Goal: Download file/media

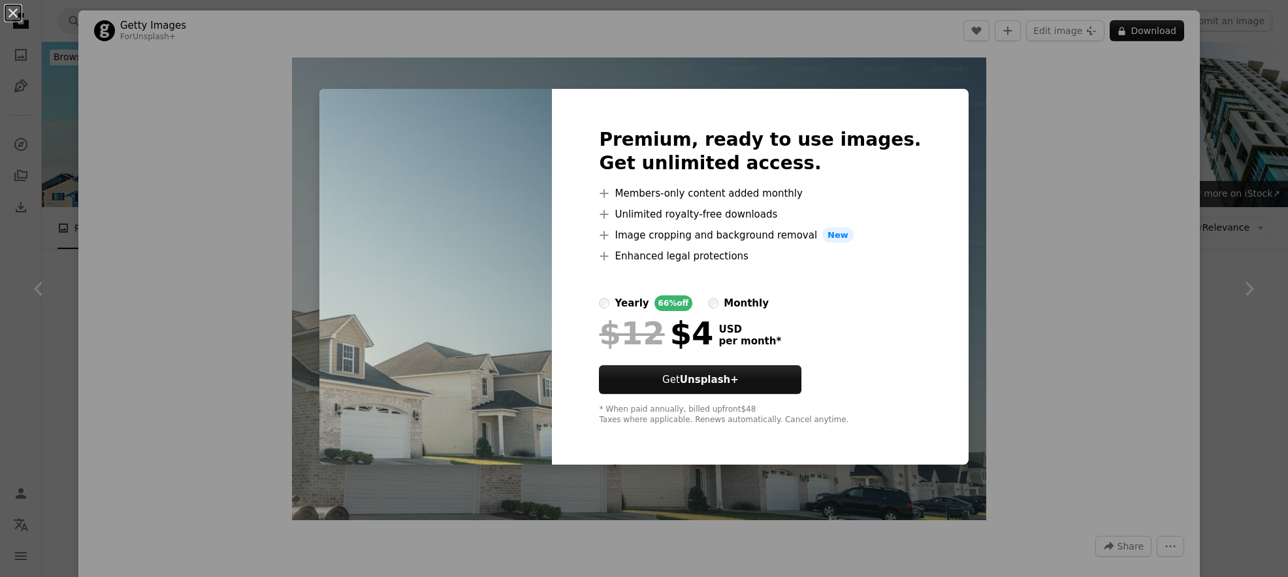
scroll to position [1555, 0]
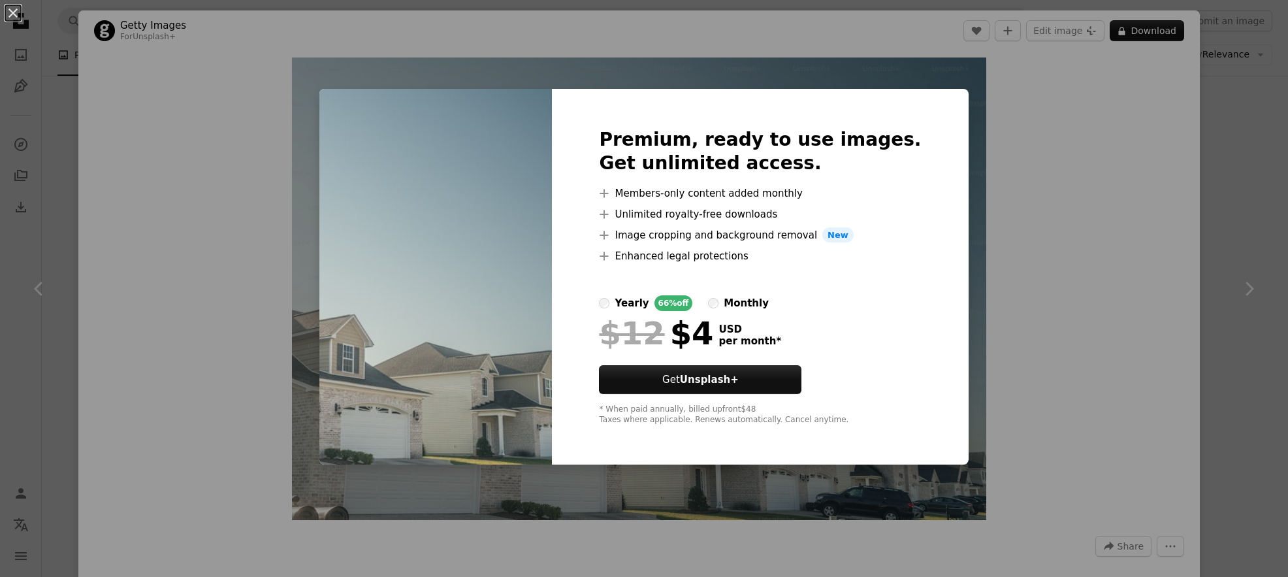
click at [1046, 103] on div "An X shape Premium, ready to use images. Get unlimited access. A plus sign Memb…" at bounding box center [644, 288] width 1288 height 577
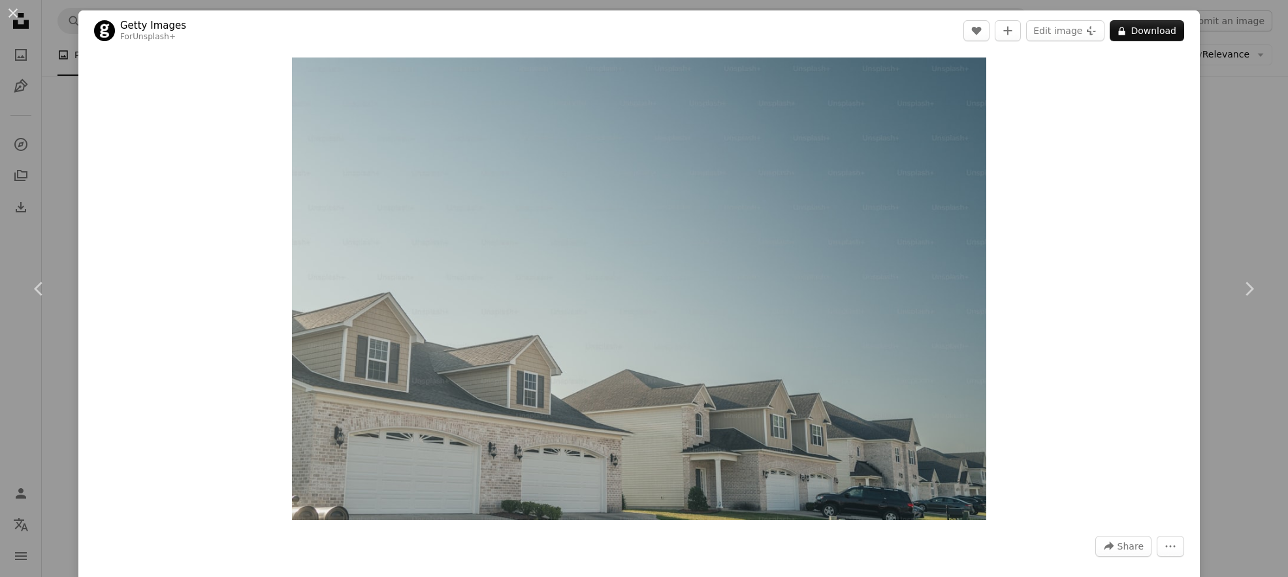
click at [1271, 175] on div "An X shape Chevron left Chevron right Getty Images For Unsplash+ A heart A plus…" at bounding box center [644, 288] width 1288 height 577
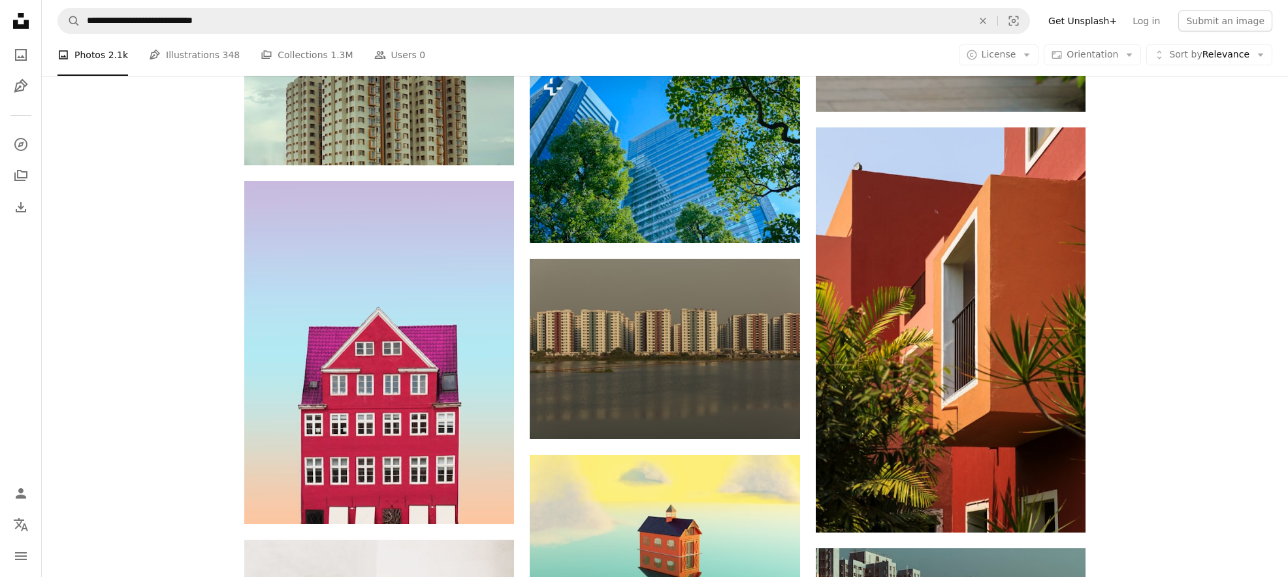
scroll to position [2467, 0]
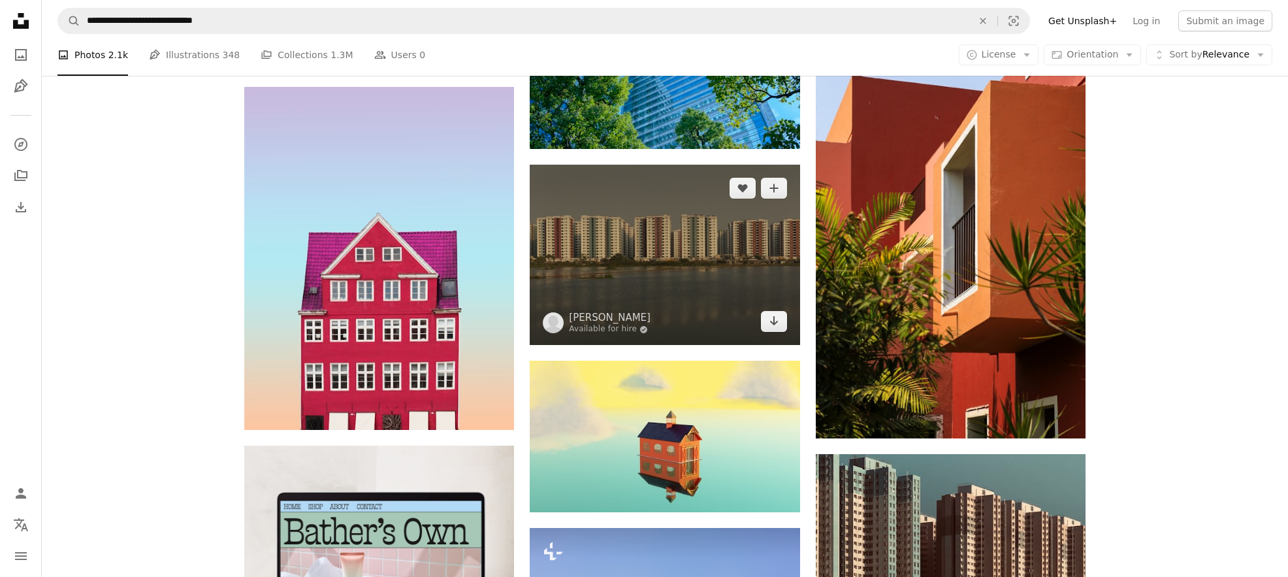
click at [783, 248] on img at bounding box center [665, 255] width 270 height 180
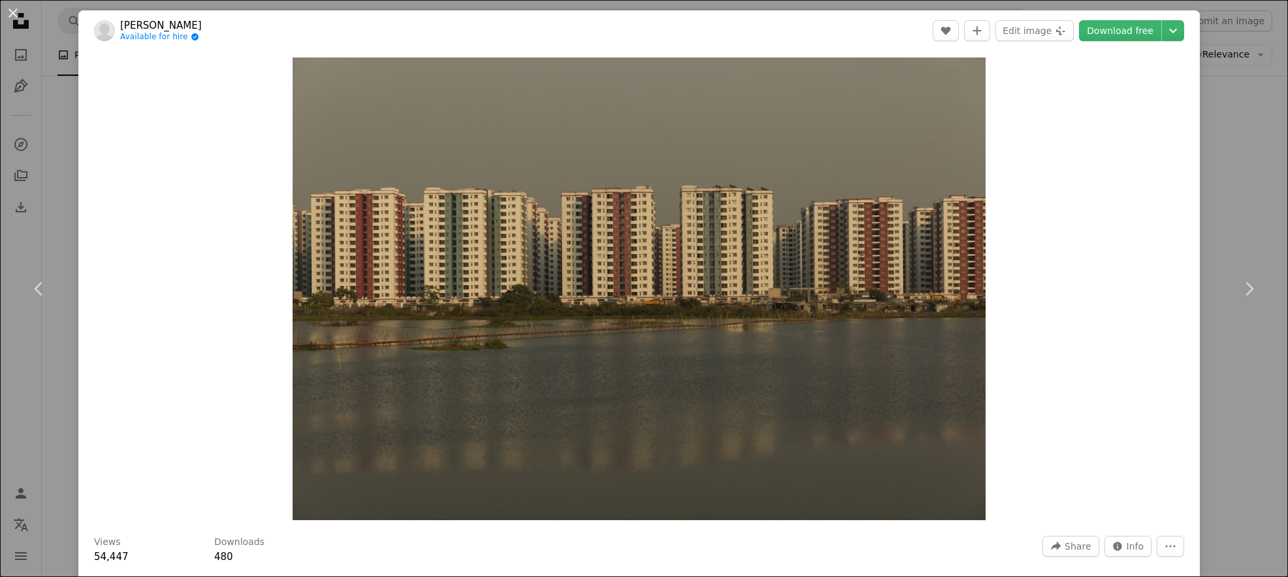
click at [1272, 118] on div "An X shape Chevron left Chevron right [PERSON_NAME] Available for hire A checkm…" at bounding box center [644, 288] width 1288 height 577
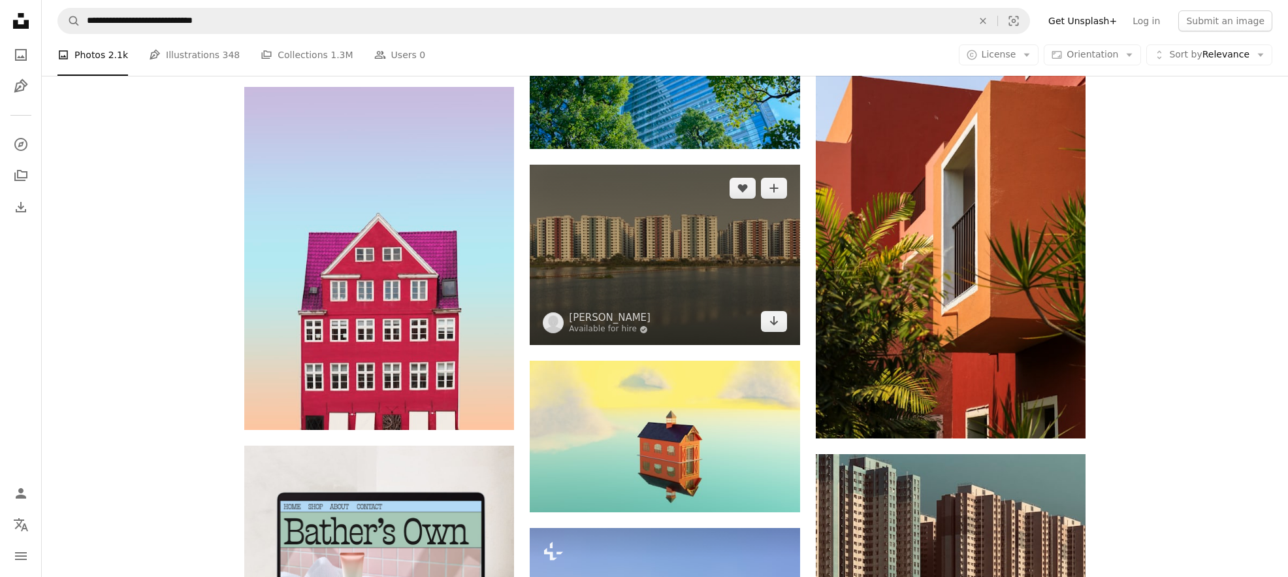
click at [653, 277] on img at bounding box center [665, 255] width 270 height 180
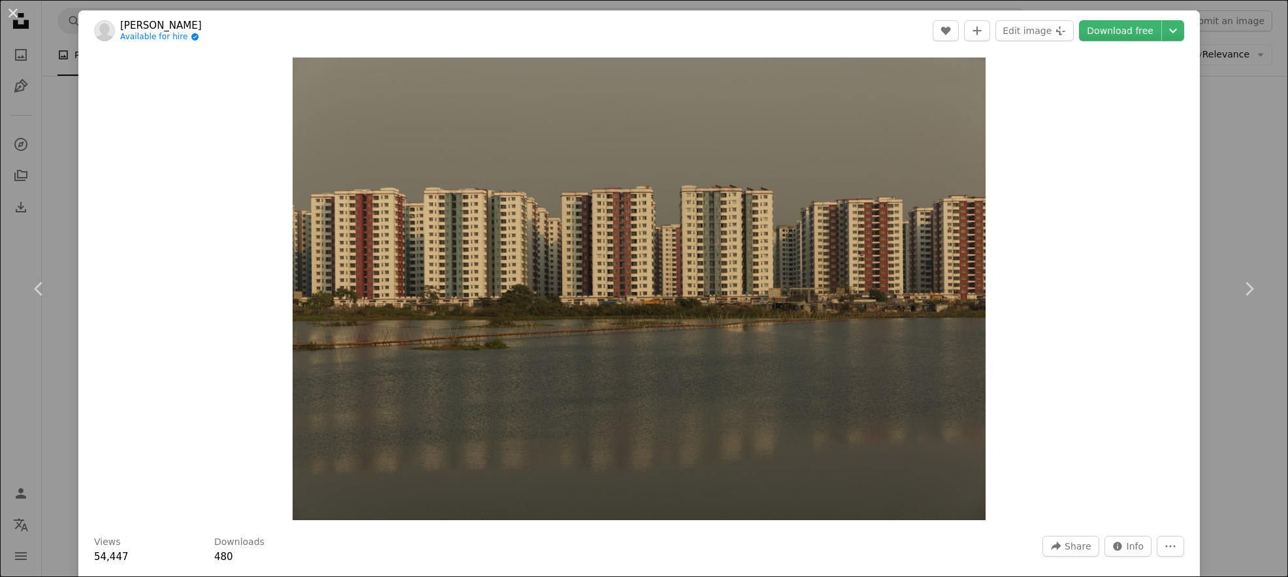
click at [1234, 186] on div "An X shape Chevron left Chevron right [PERSON_NAME] Available for hire A checkm…" at bounding box center [644, 288] width 1288 height 577
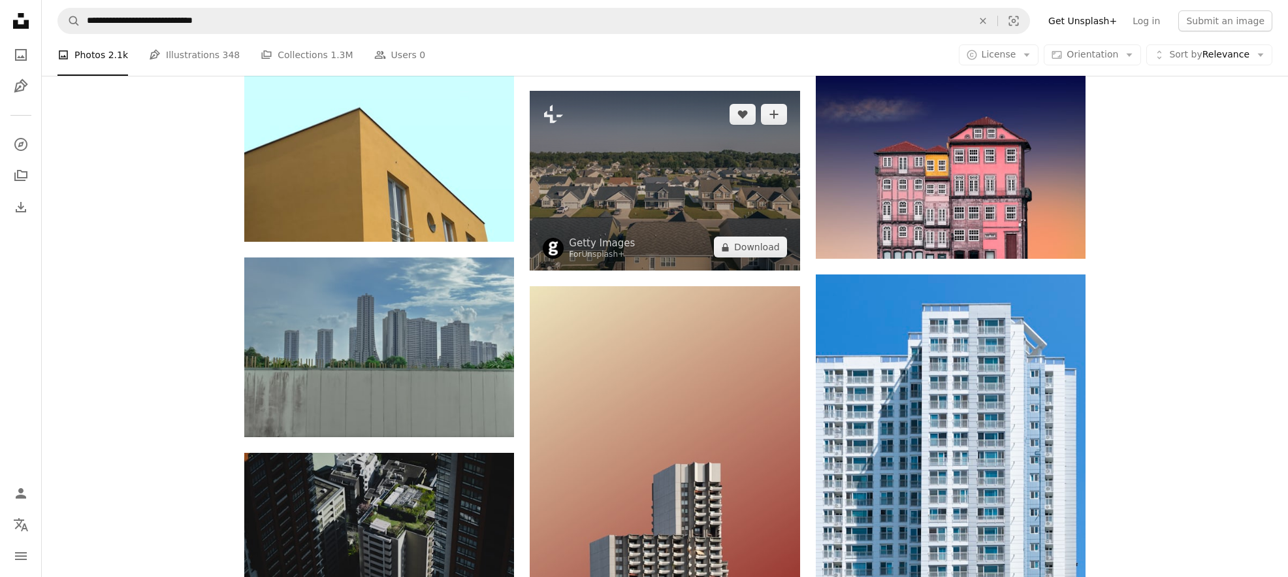
scroll to position [3323, 0]
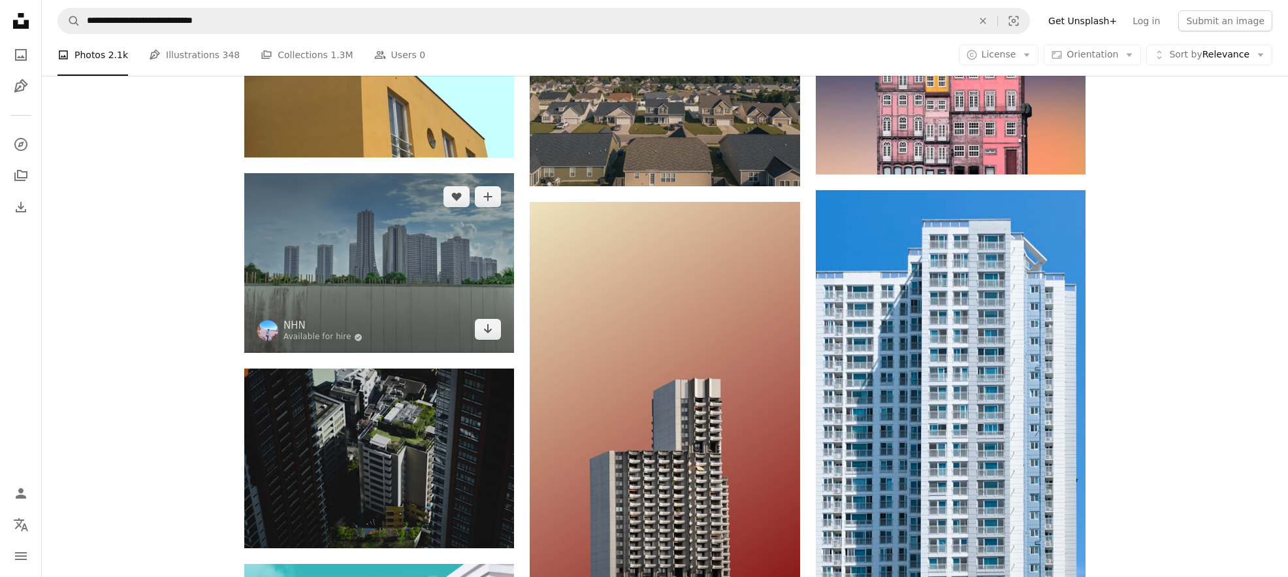
click at [331, 260] on img at bounding box center [379, 263] width 270 height 180
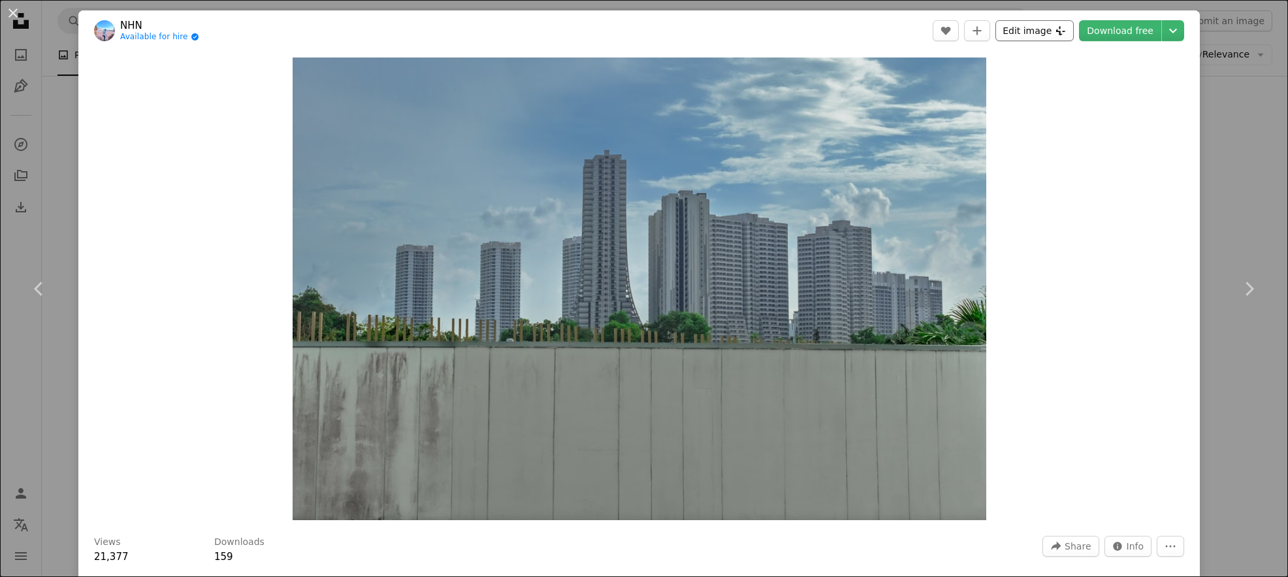
click at [1048, 35] on button "Edit image Plus sign for Unsplash+" at bounding box center [1035, 30] width 78 height 21
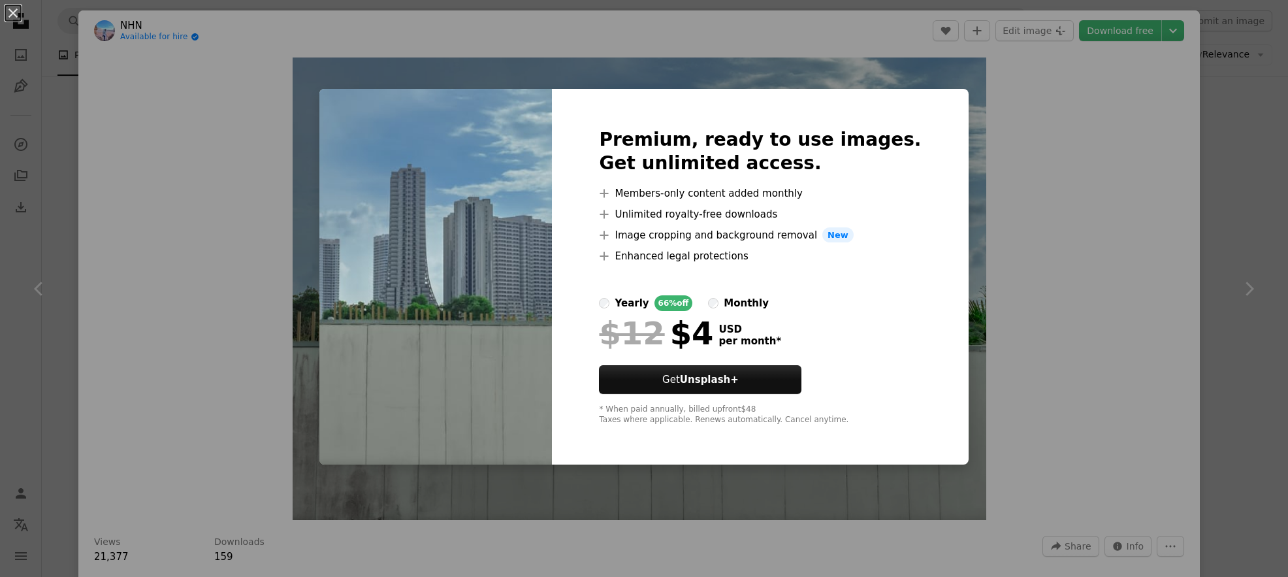
click at [988, 109] on div "An X shape Premium, ready to use images. Get unlimited access. A plus sign Memb…" at bounding box center [644, 288] width 1288 height 577
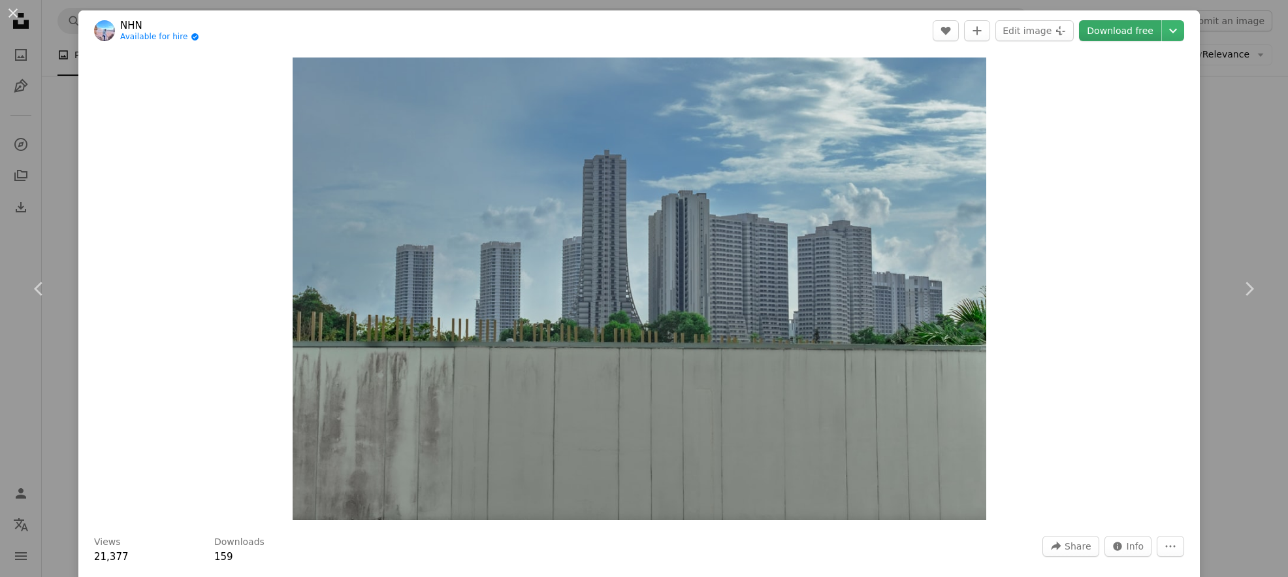
click at [1135, 24] on link "Download free" at bounding box center [1120, 30] width 82 height 21
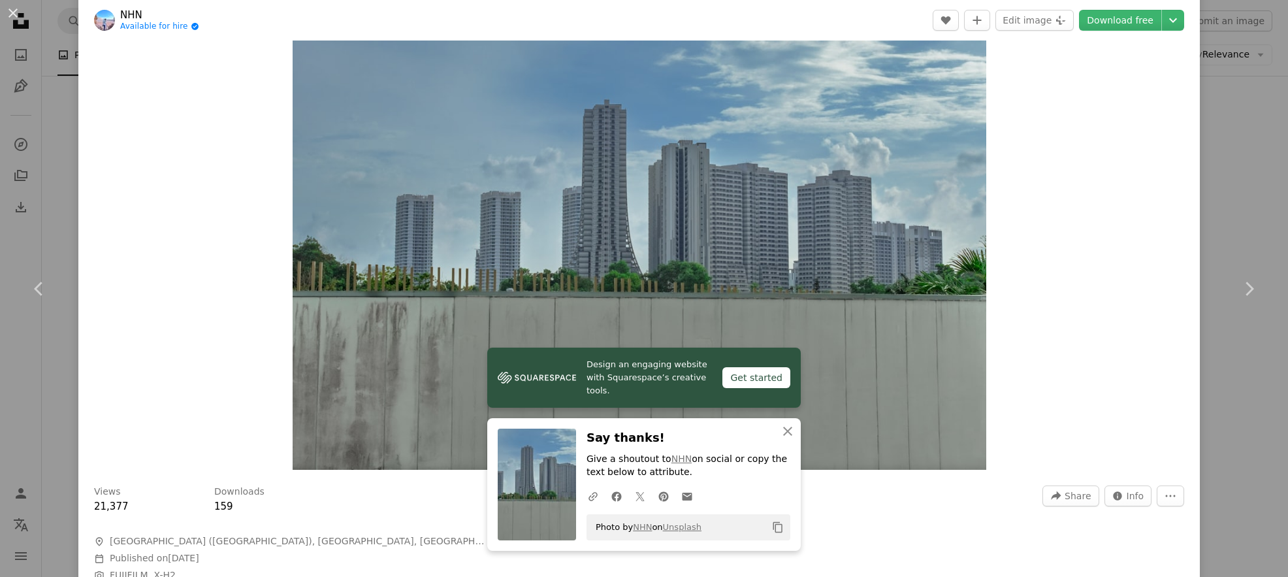
scroll to position [55, 0]
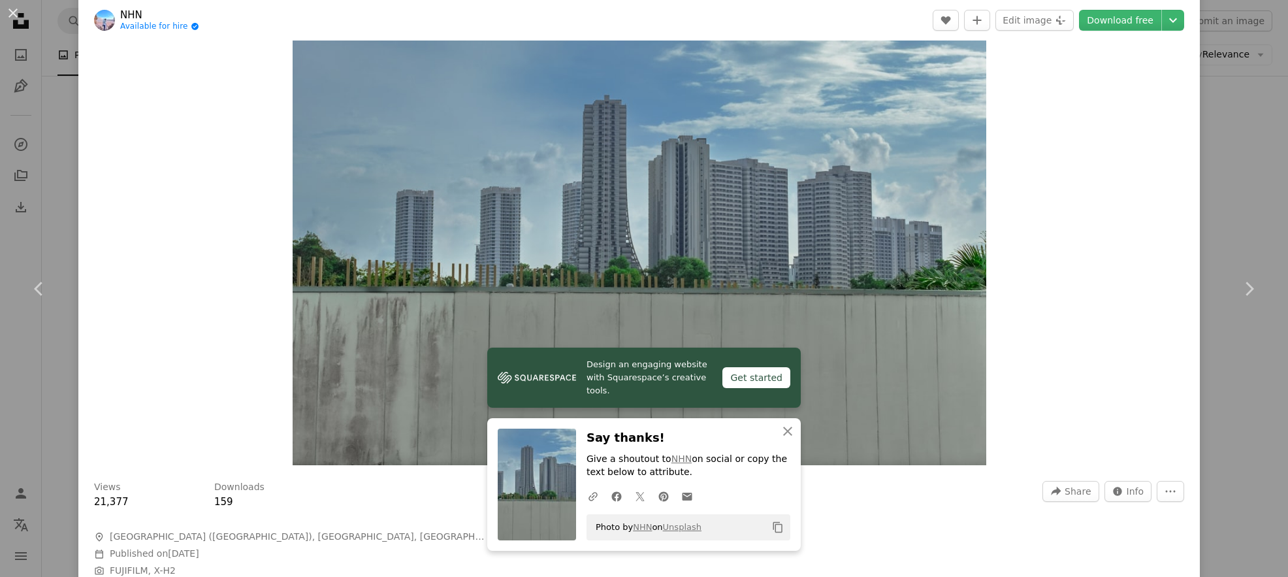
click at [1245, 144] on div "An X shape Chevron left Chevron right Design an engaging website with Squarespa…" at bounding box center [644, 288] width 1288 height 577
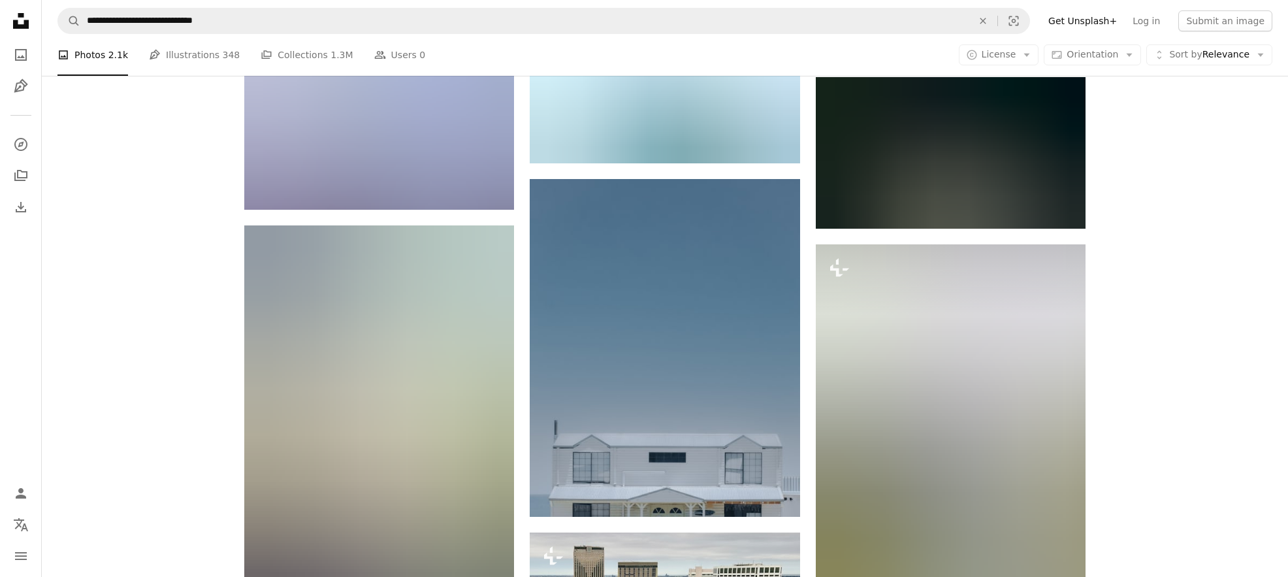
scroll to position [4249, 0]
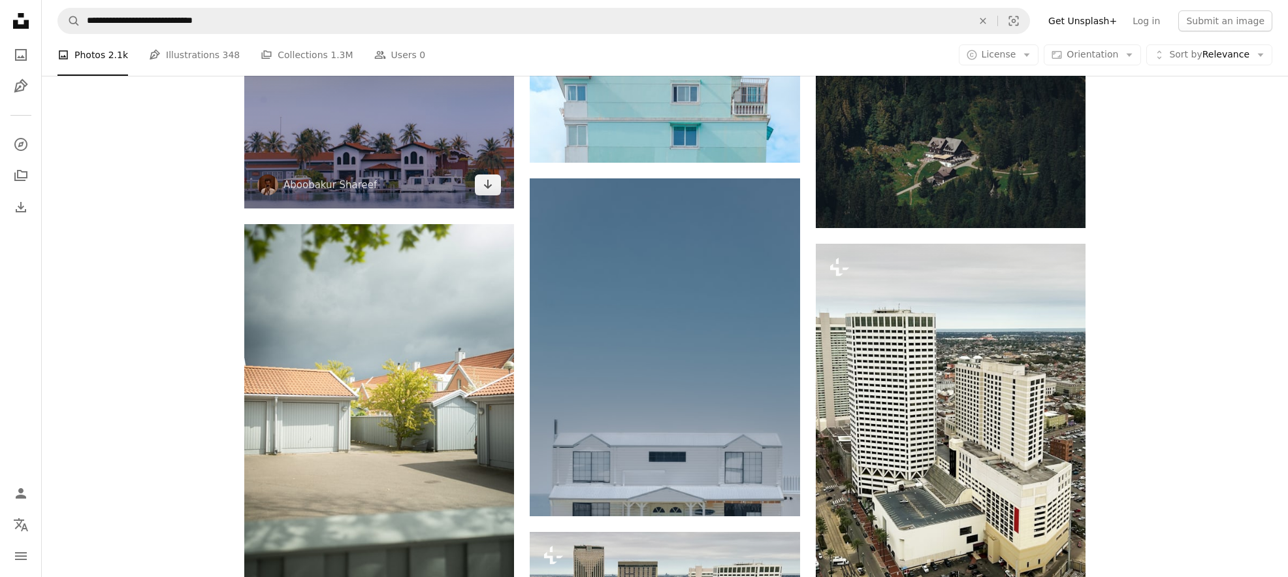
click at [365, 166] on img at bounding box center [379, 119] width 270 height 180
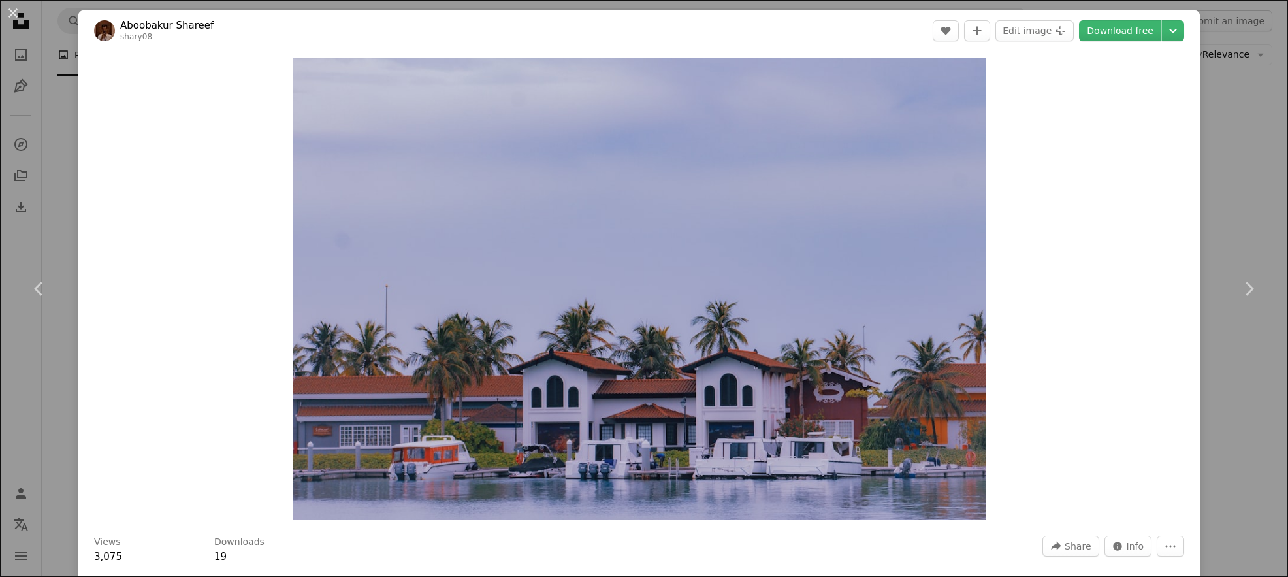
click at [1233, 180] on div "An X shape Chevron left Chevron right Aboobakur Shareef shary08 A heart A plus …" at bounding box center [644, 288] width 1288 height 577
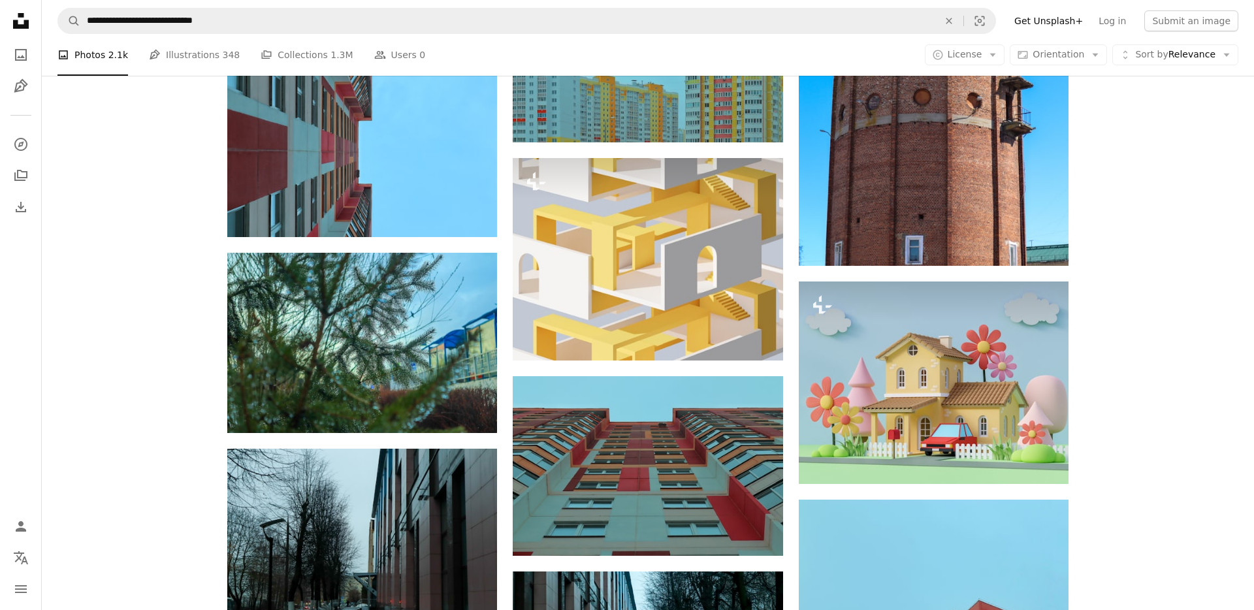
scroll to position [853, 0]
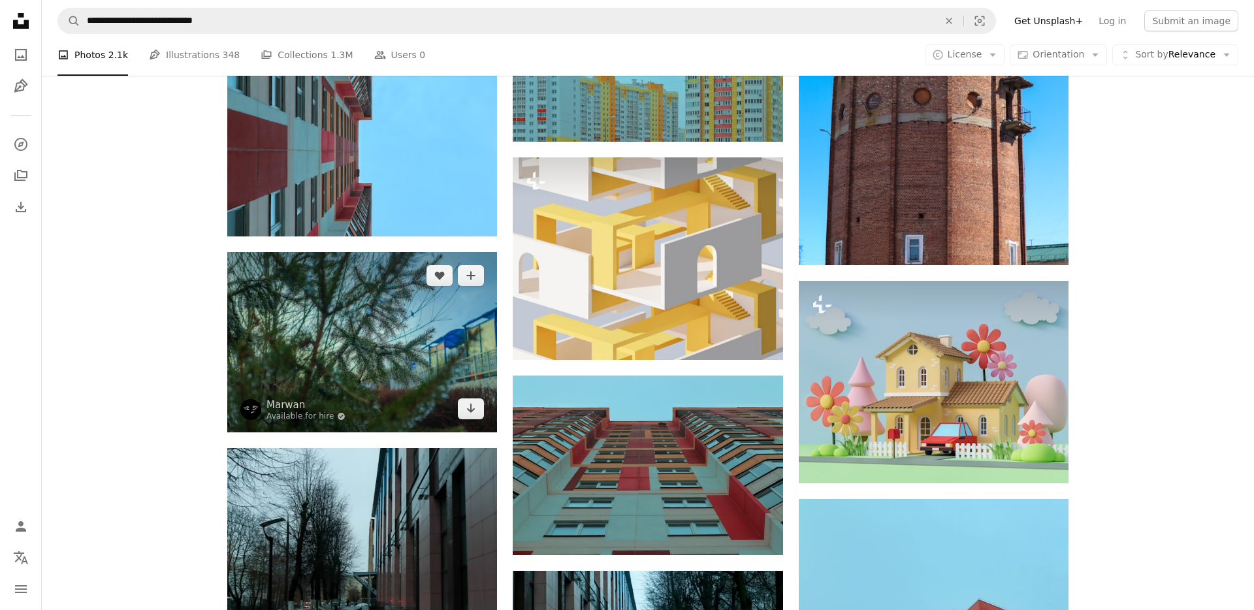
click at [412, 325] on img at bounding box center [362, 342] width 270 height 180
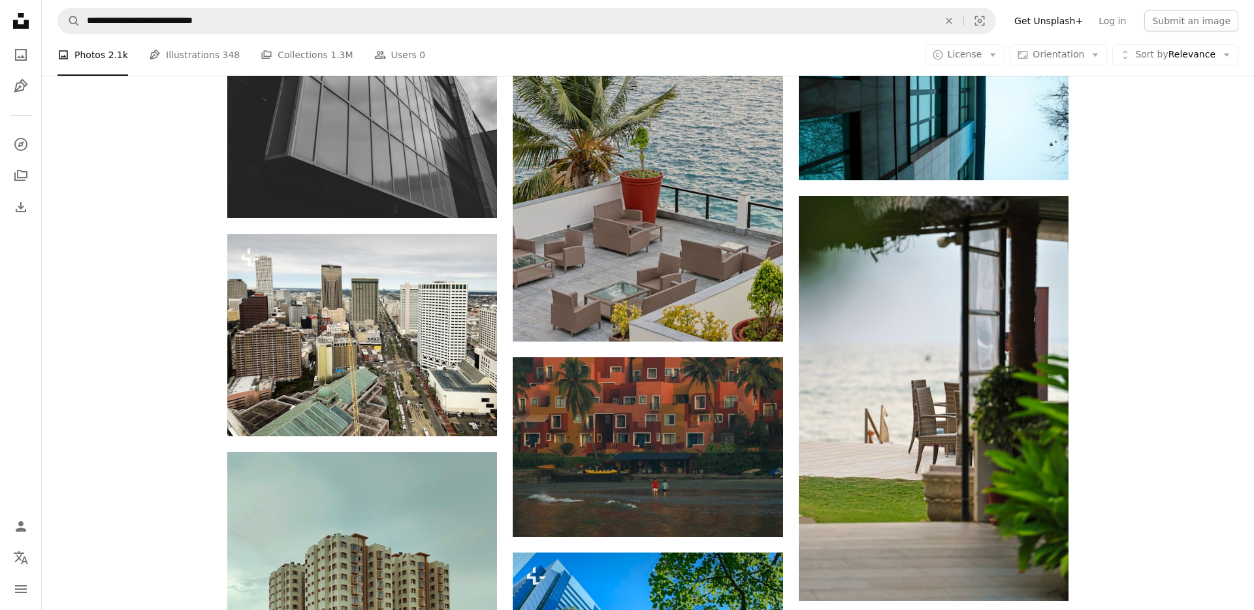
scroll to position [1879, 0]
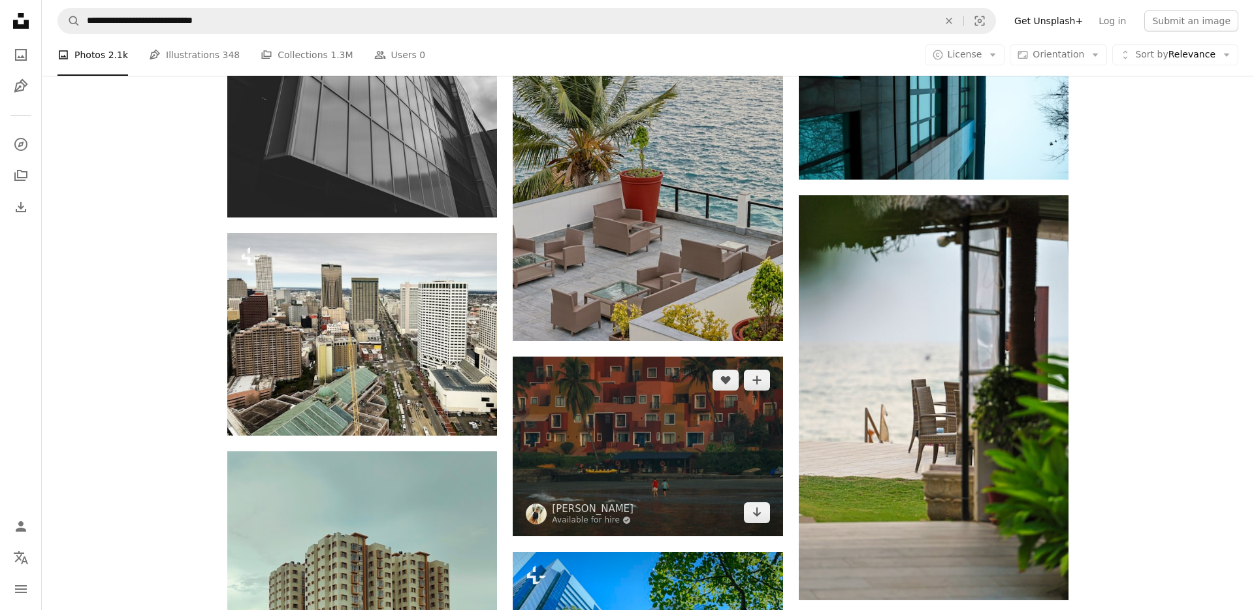
click at [613, 468] on img at bounding box center [648, 447] width 270 height 180
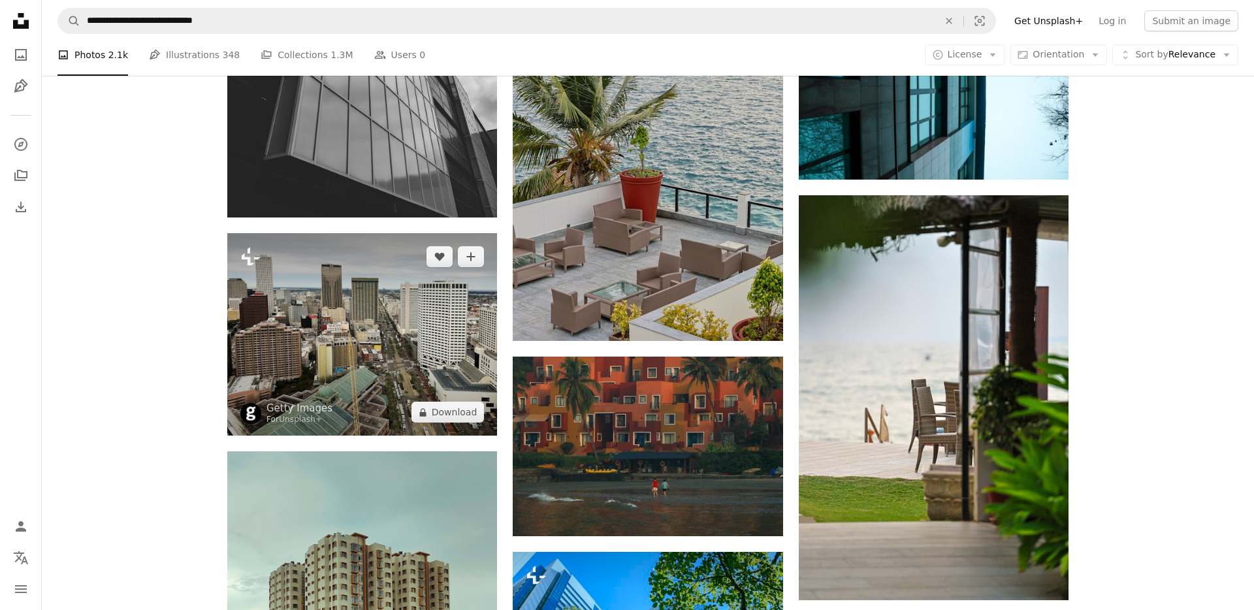
click at [287, 346] on img at bounding box center [362, 334] width 270 height 203
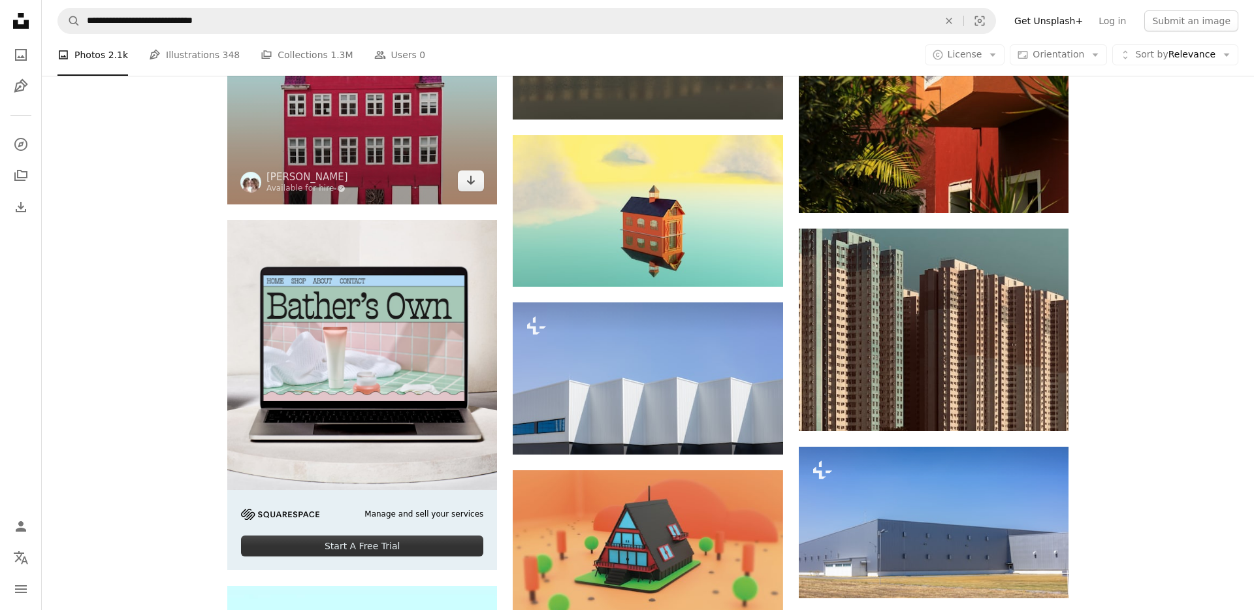
scroll to position [2516, 0]
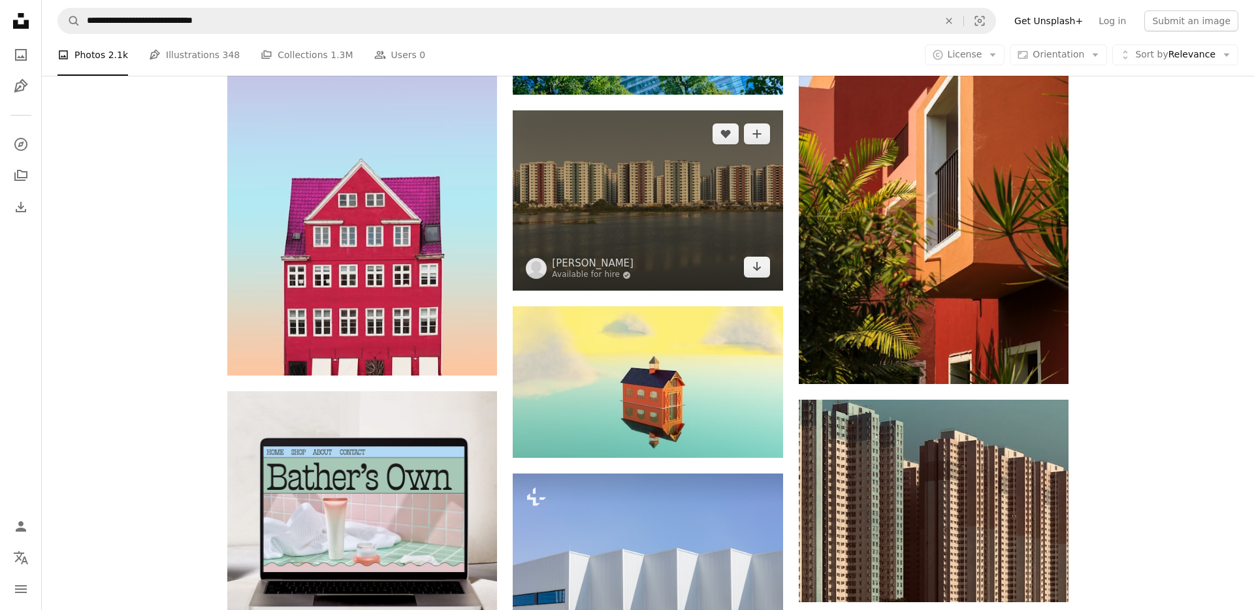
click at [605, 234] on img at bounding box center [648, 200] width 270 height 180
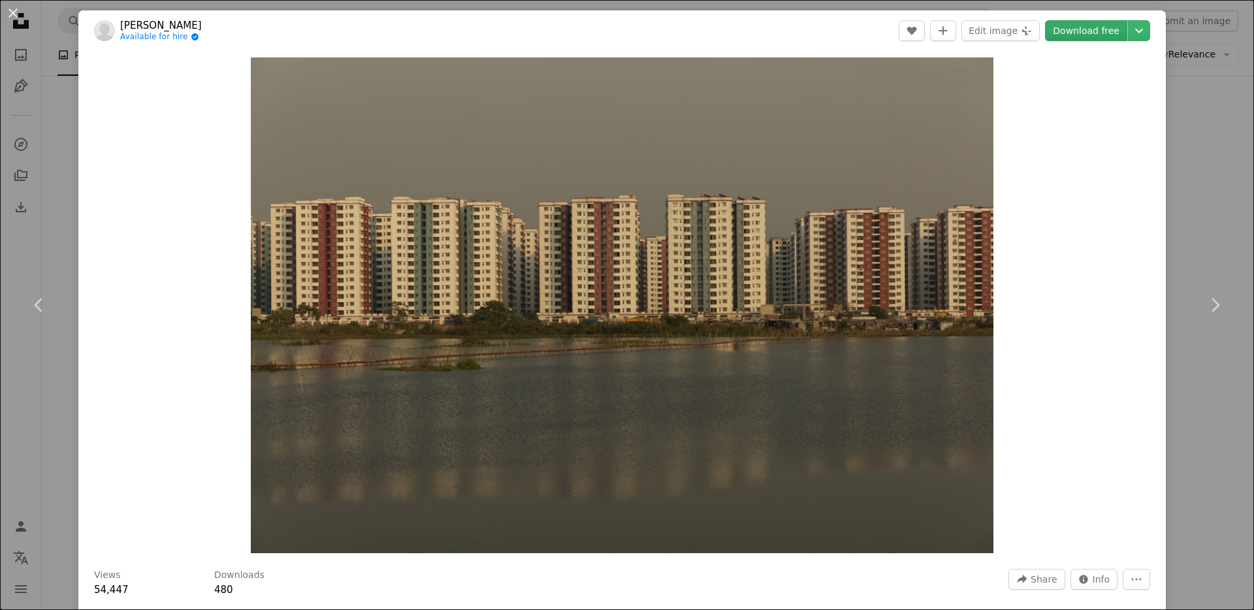
click at [1092, 29] on link "Download free" at bounding box center [1086, 30] width 82 height 21
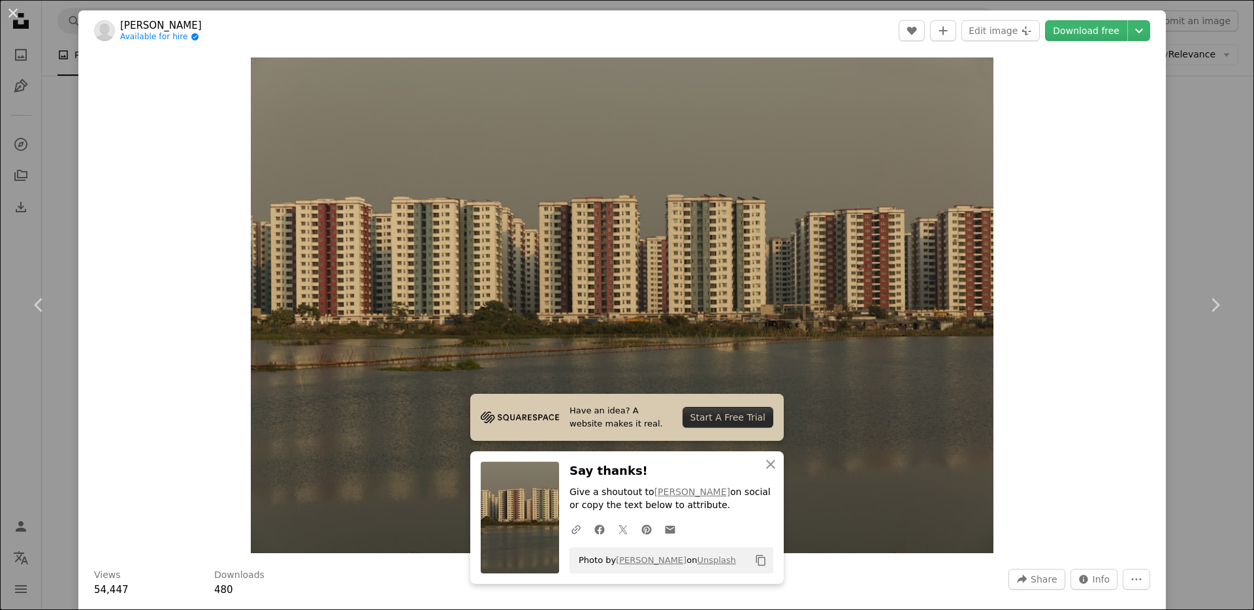
click at [1236, 114] on div "An X shape Chevron left Chevron right Have an idea? A website makes it real. St…" at bounding box center [627, 305] width 1254 height 610
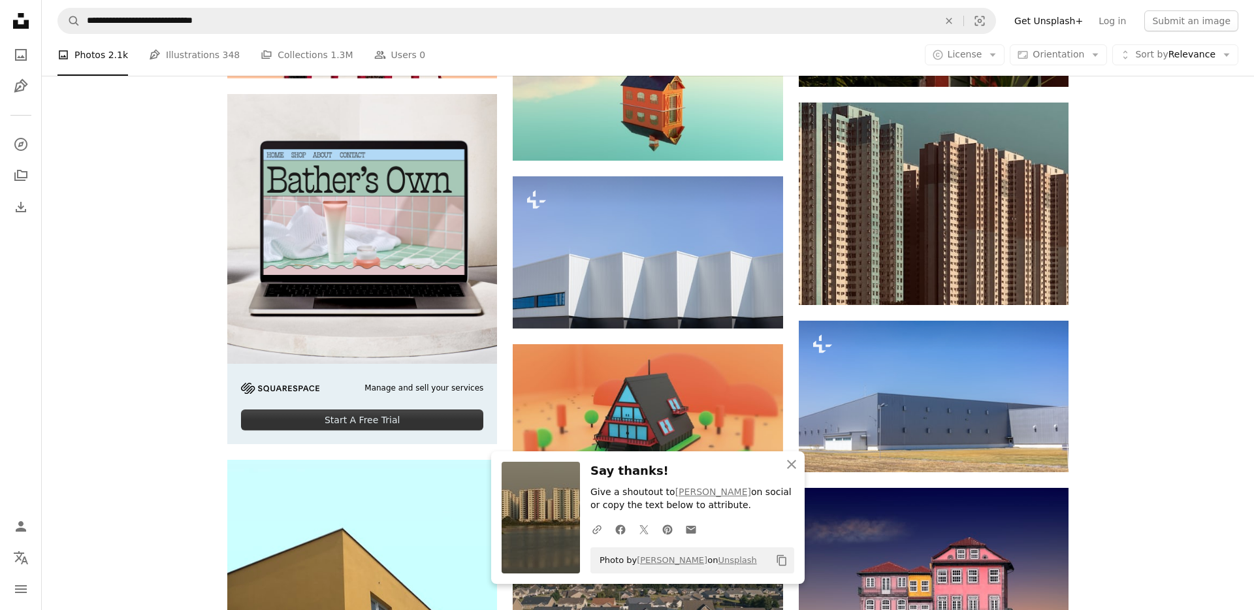
scroll to position [2844, 0]
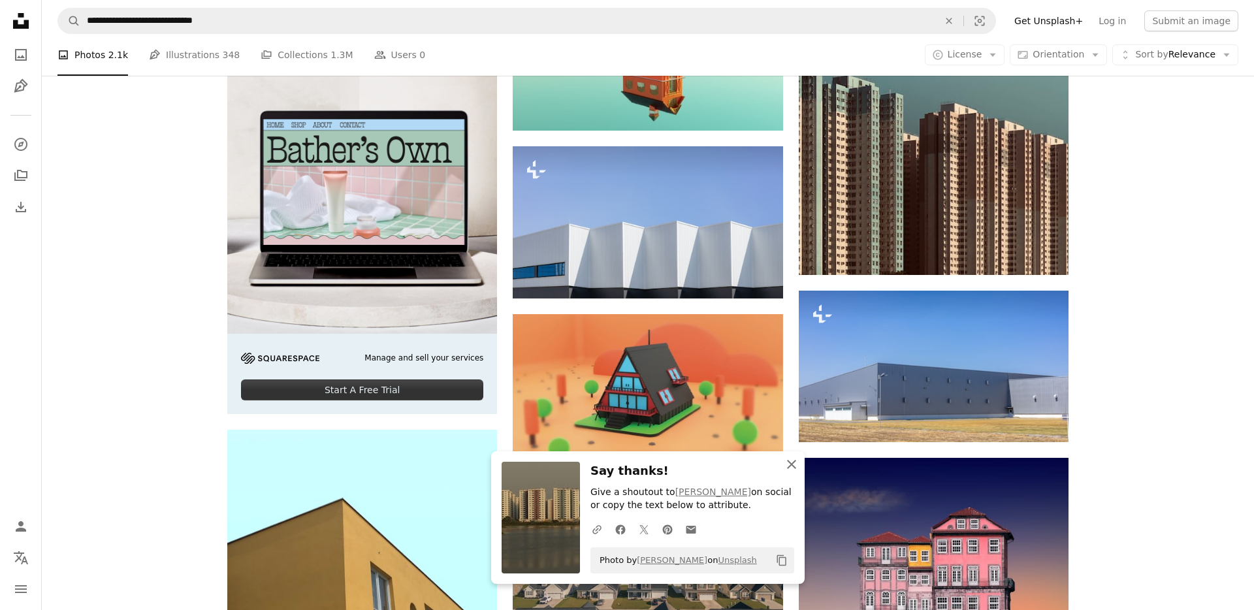
click at [793, 463] on icon "button" at bounding box center [791, 464] width 9 height 9
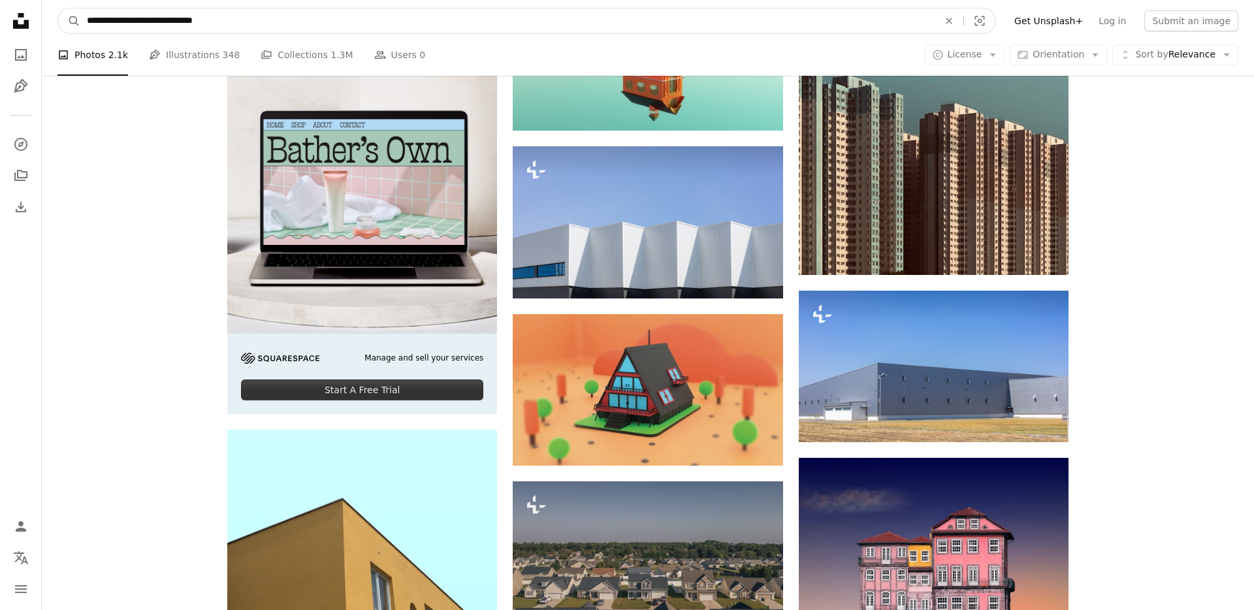
click at [291, 24] on input "**********" at bounding box center [507, 20] width 854 height 25
type input "**********"
click button "A magnifying glass" at bounding box center [69, 20] width 22 height 25
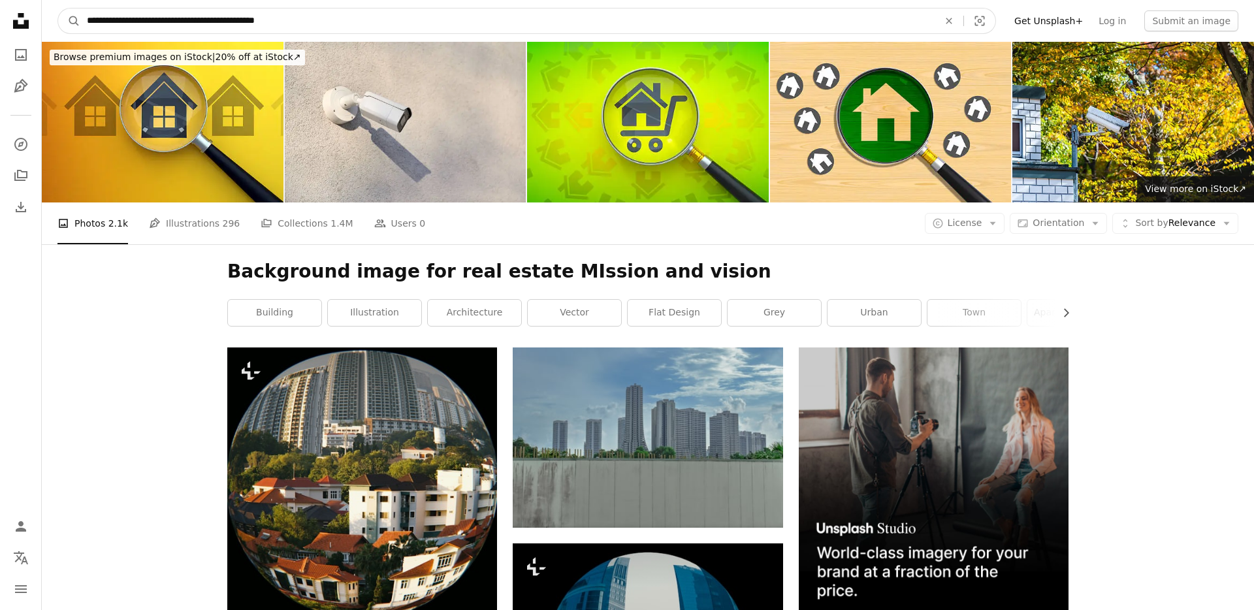
drag, startPoint x: 317, startPoint y: 22, endPoint x: 0, endPoint y: -7, distance: 318.8
type input "*******"
click button "A magnifying glass" at bounding box center [69, 20] width 22 height 25
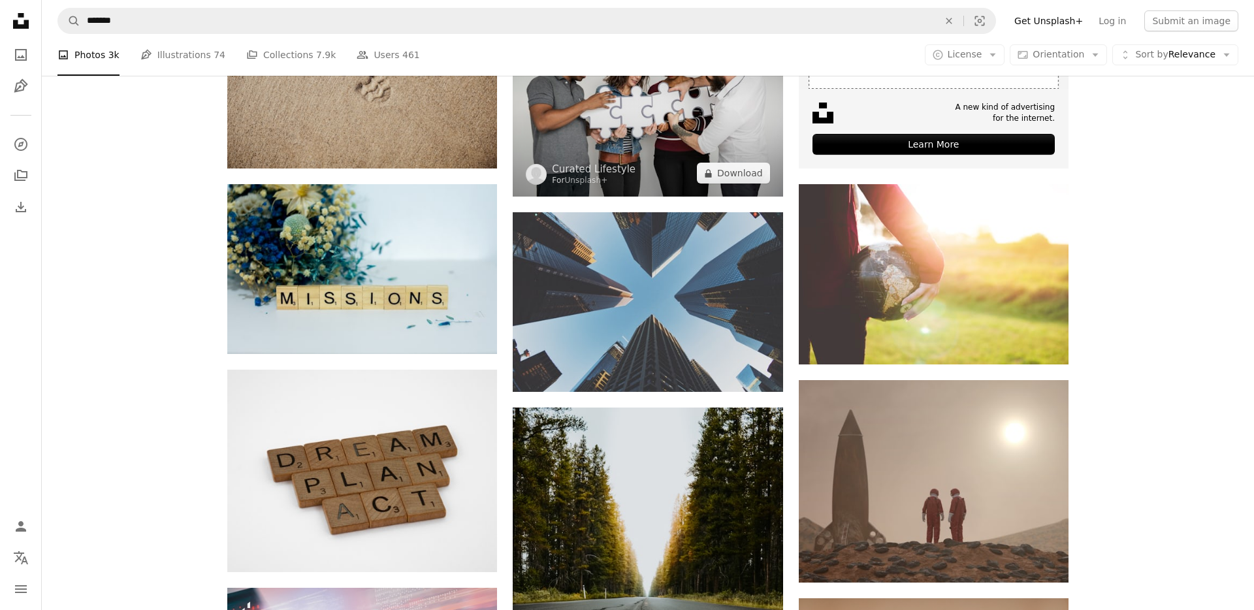
scroll to position [552, 0]
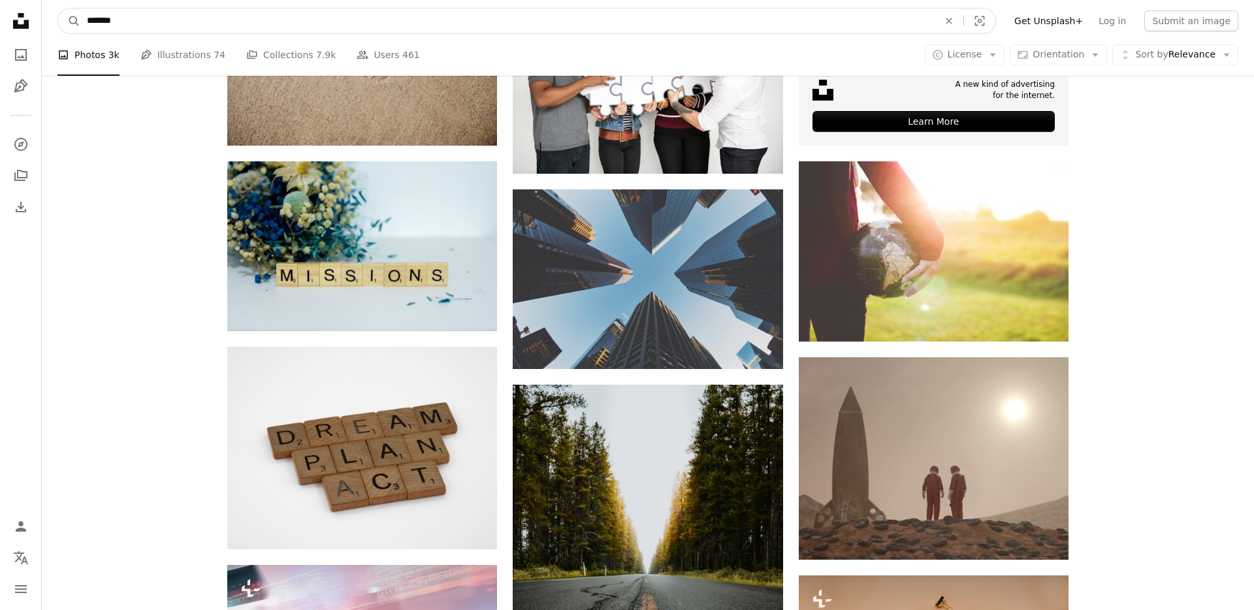
click at [251, 22] on input "*******" at bounding box center [507, 20] width 854 height 25
type input "********"
click button "A magnifying glass" at bounding box center [69, 20] width 22 height 25
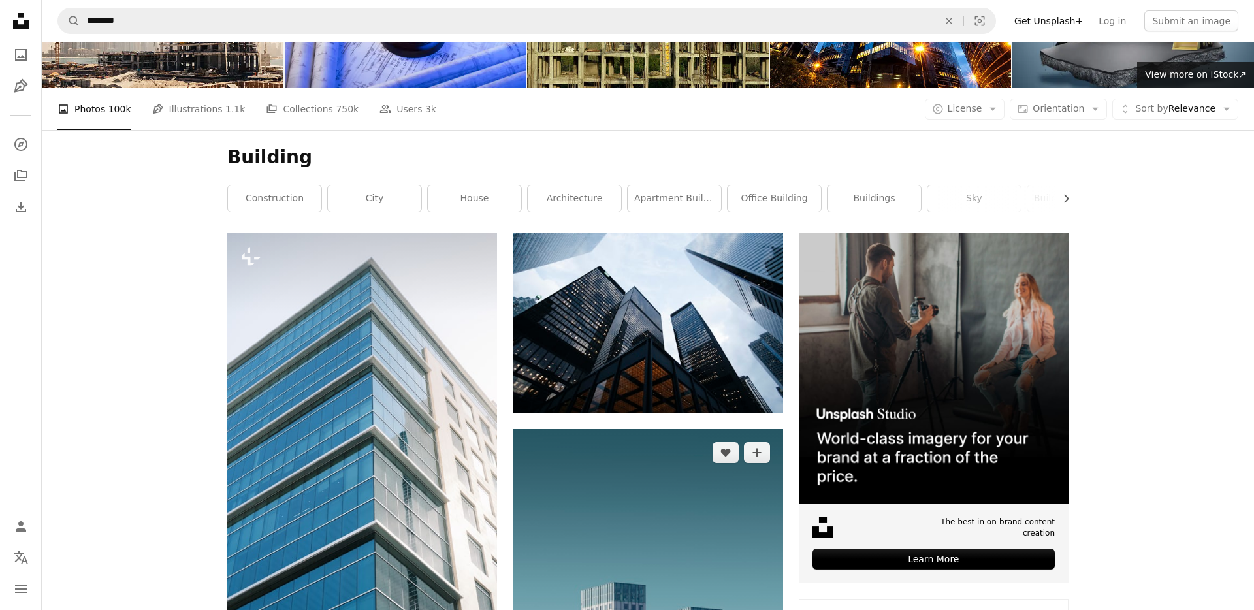
scroll to position [79, 0]
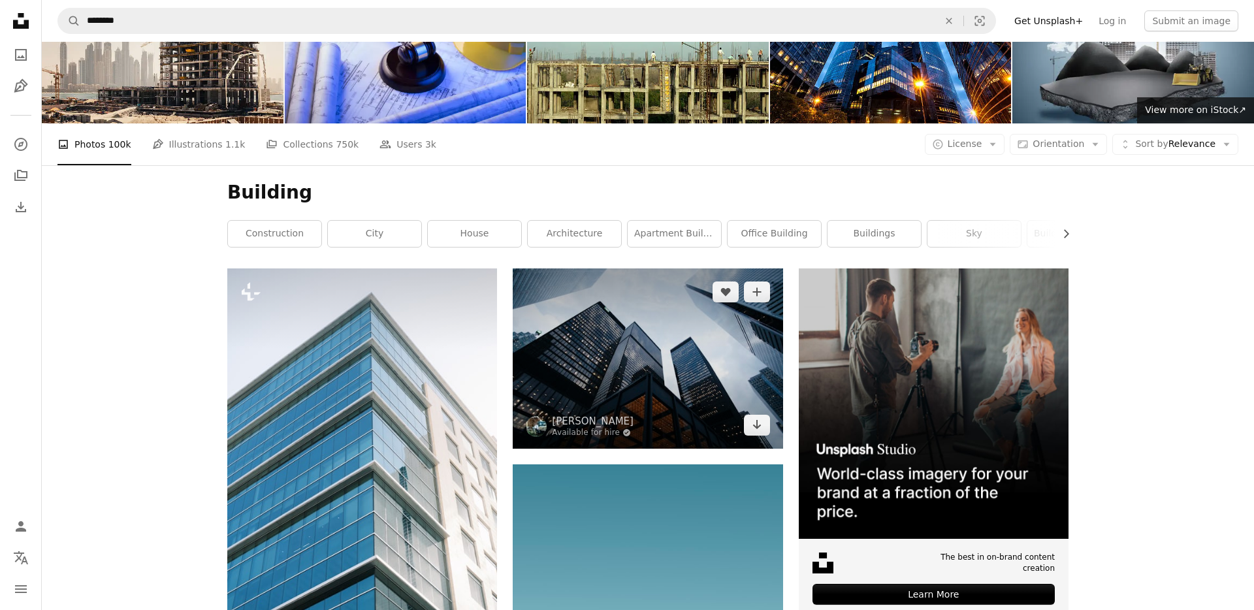
click at [668, 351] on img at bounding box center [648, 358] width 270 height 180
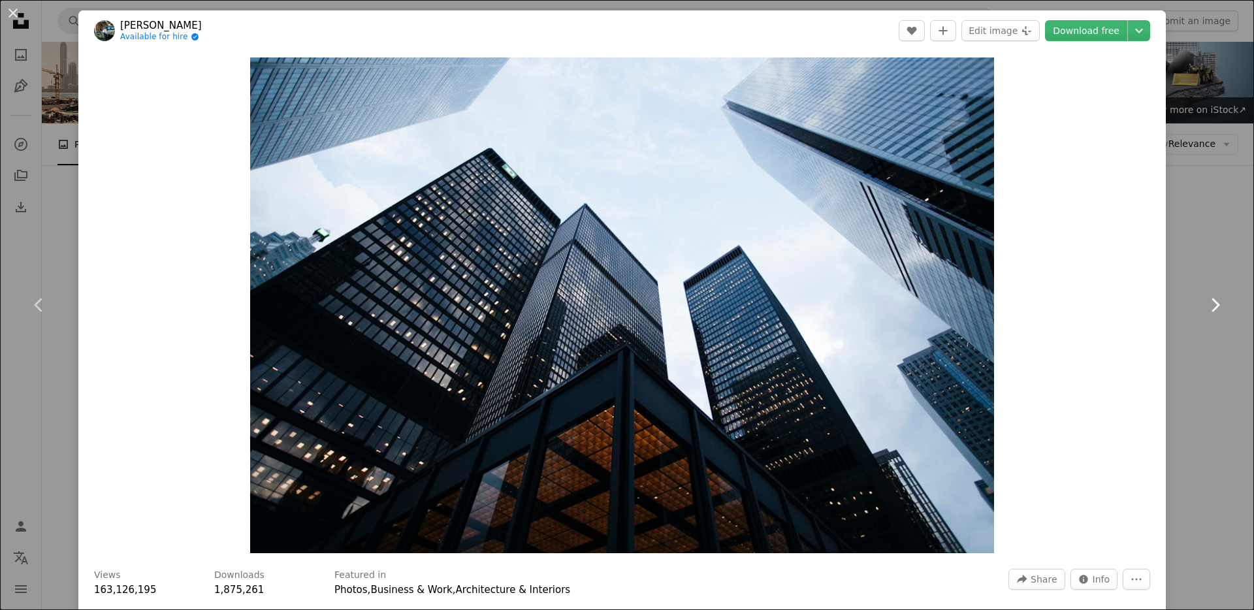
click at [1195, 263] on link "Chevron right" at bounding box center [1215, 304] width 78 height 125
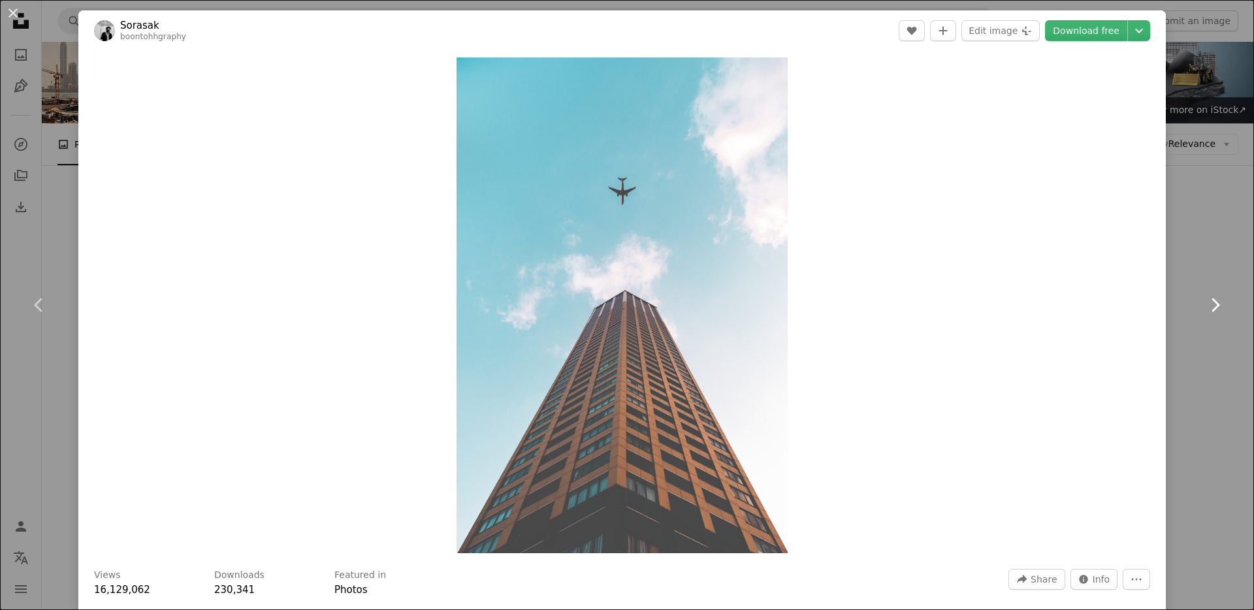
click at [1220, 308] on icon "Chevron right" at bounding box center [1215, 305] width 21 height 21
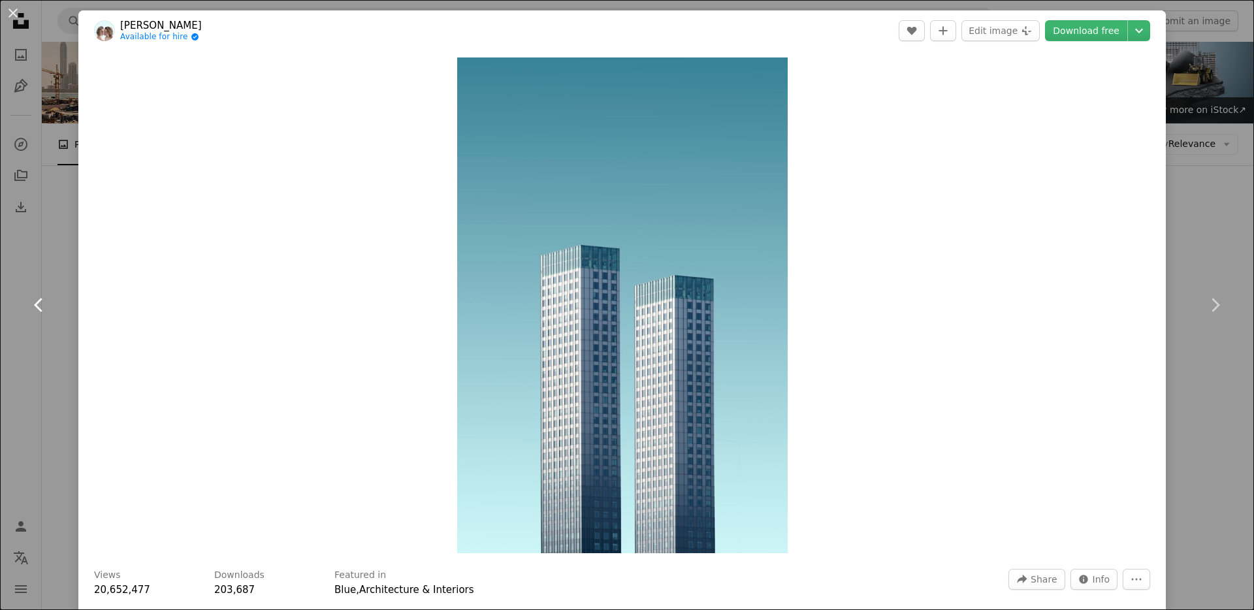
click at [35, 308] on icon "Chevron left" at bounding box center [39, 305] width 21 height 21
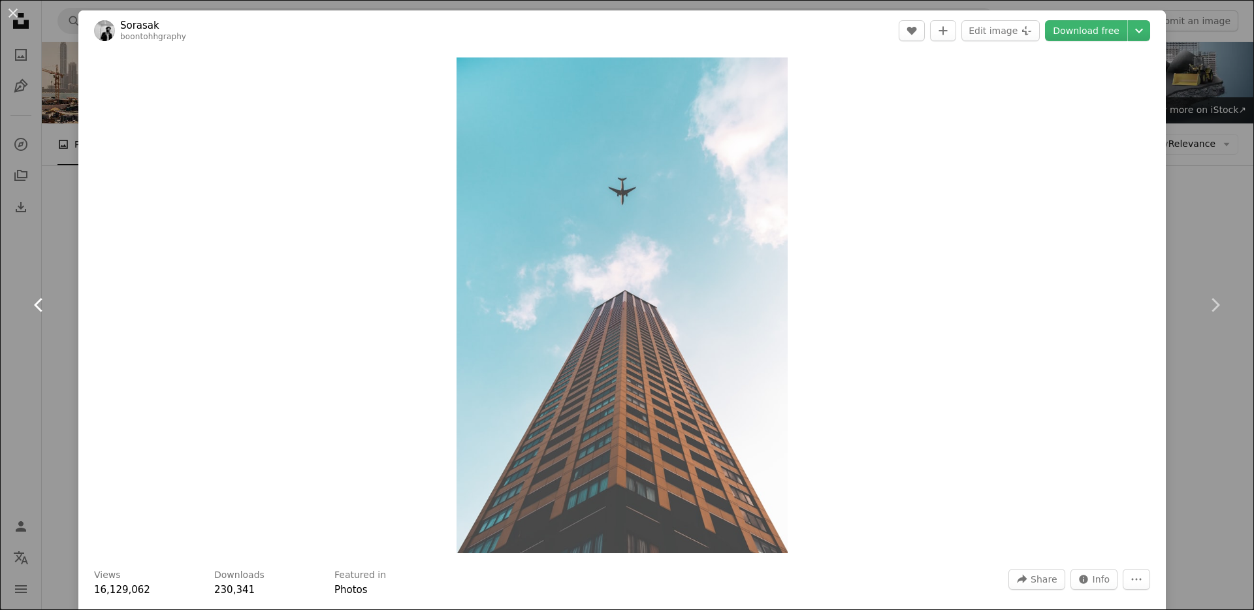
click at [35, 308] on icon "Chevron left" at bounding box center [39, 305] width 21 height 21
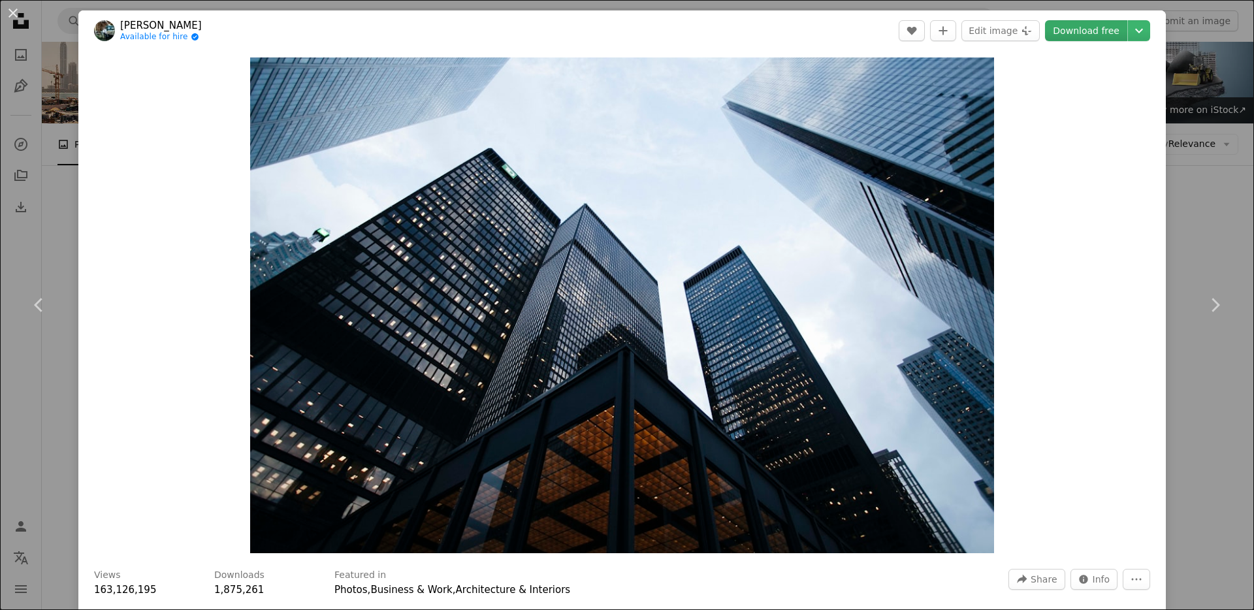
click at [1078, 31] on link "Download free" at bounding box center [1086, 30] width 82 height 21
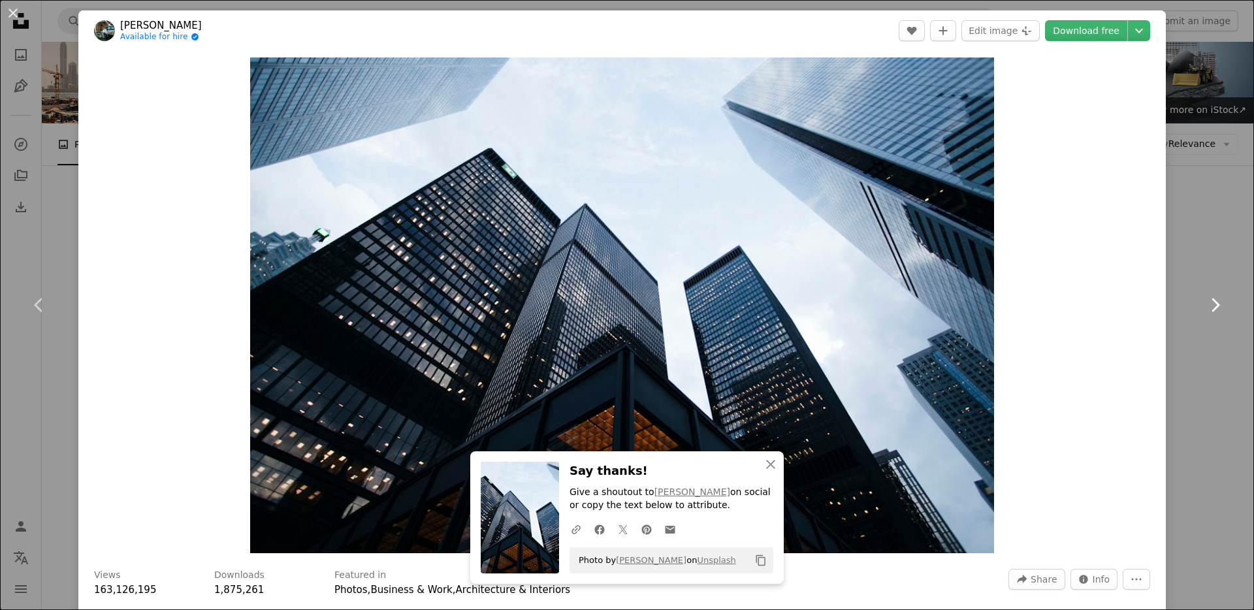
click at [1218, 304] on icon at bounding box center [1216, 305] width 8 height 14
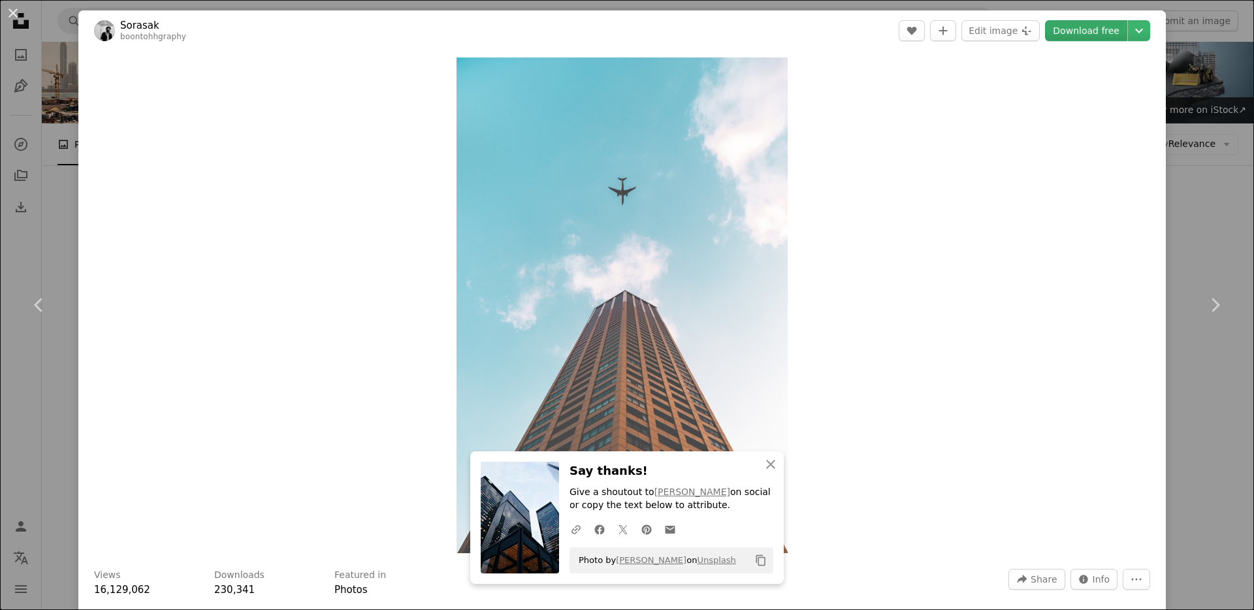
click at [1075, 26] on link "Download free" at bounding box center [1086, 30] width 82 height 21
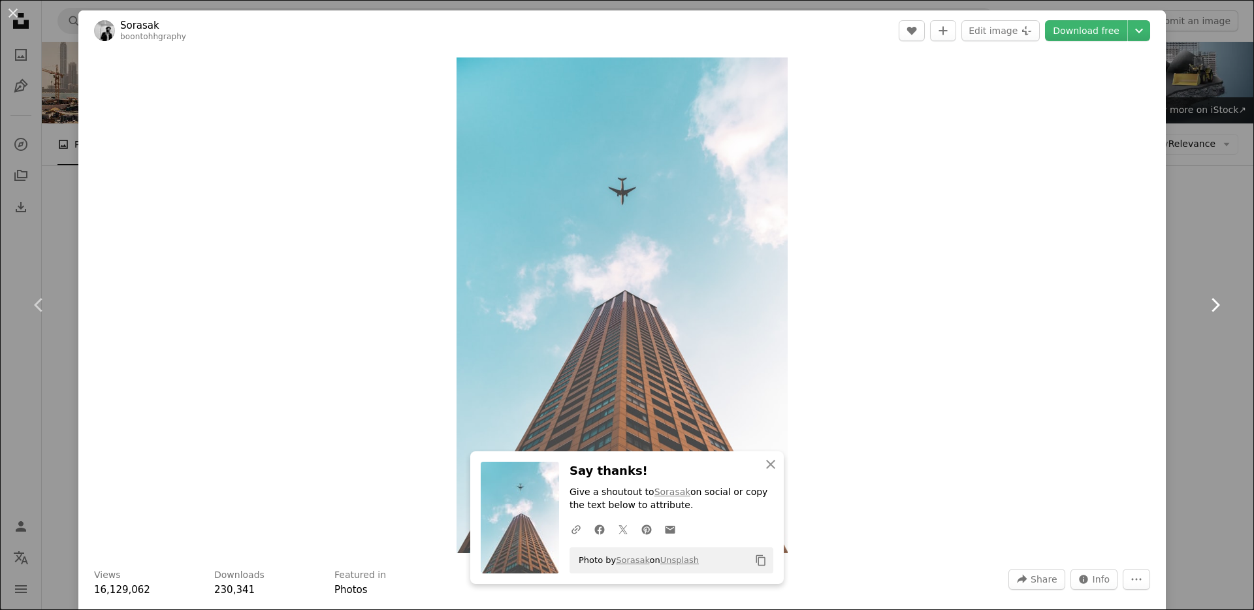
click at [1214, 301] on icon at bounding box center [1216, 305] width 8 height 14
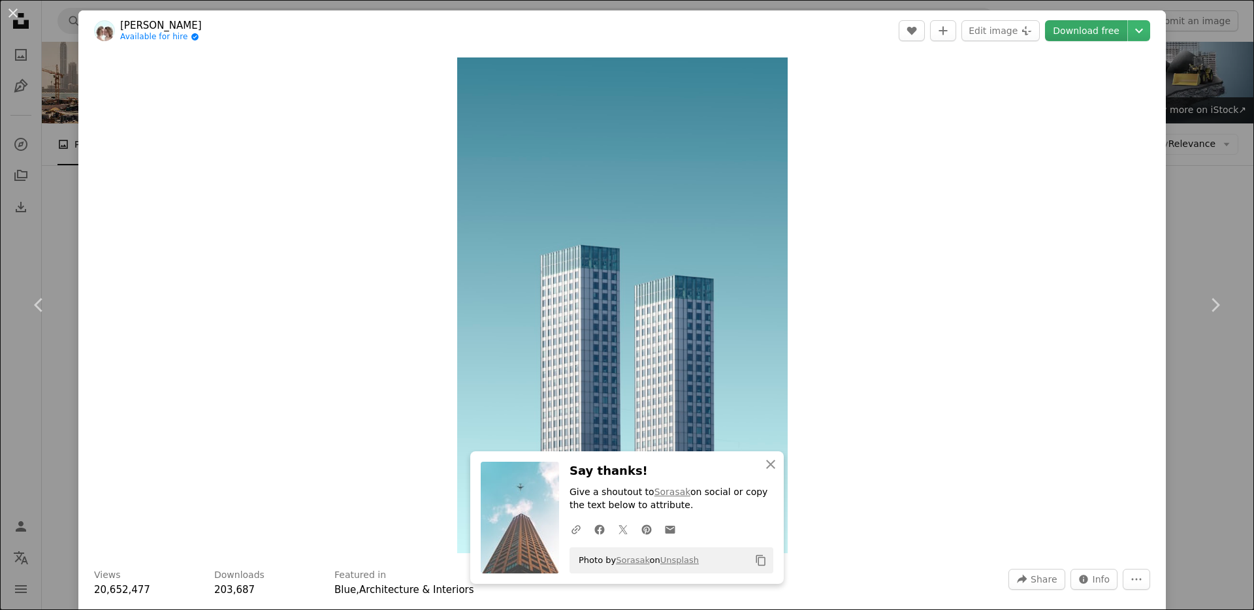
click at [1073, 24] on link "Download free" at bounding box center [1086, 30] width 82 height 21
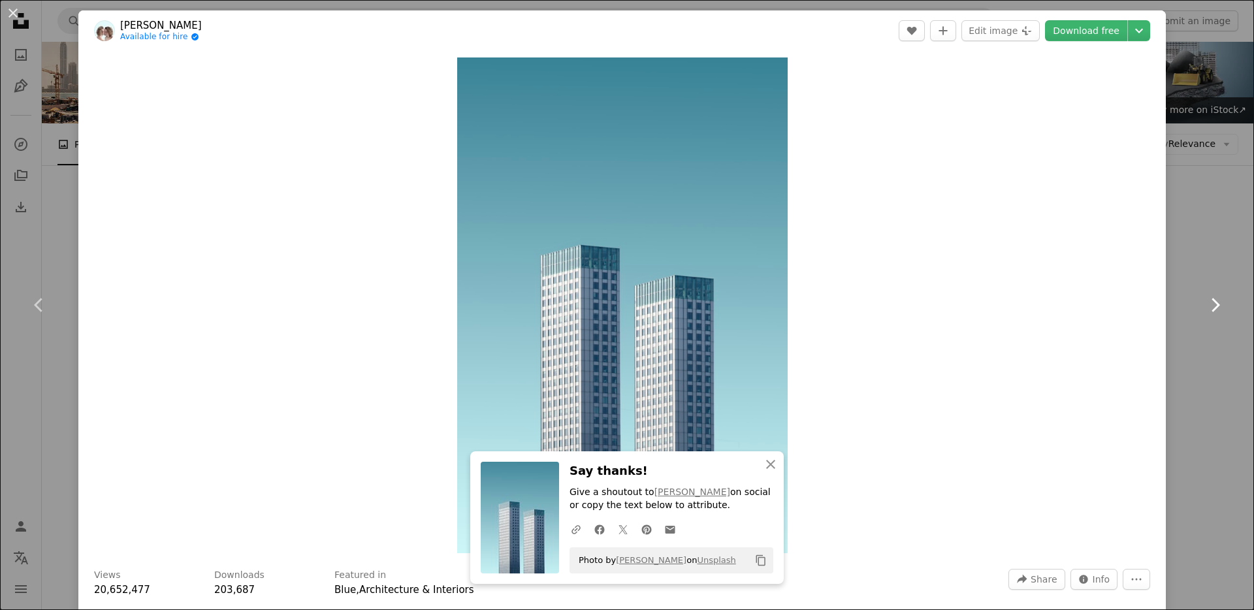
click at [1216, 302] on icon at bounding box center [1216, 305] width 8 height 14
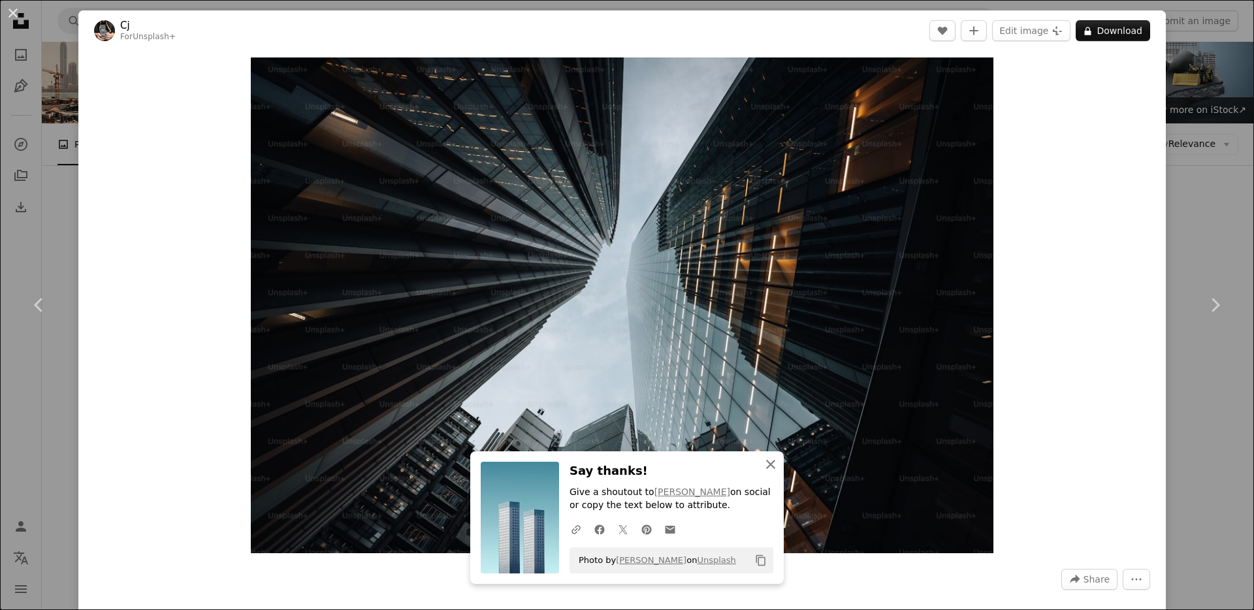
click at [778, 465] on icon "An X shape" at bounding box center [771, 465] width 16 height 16
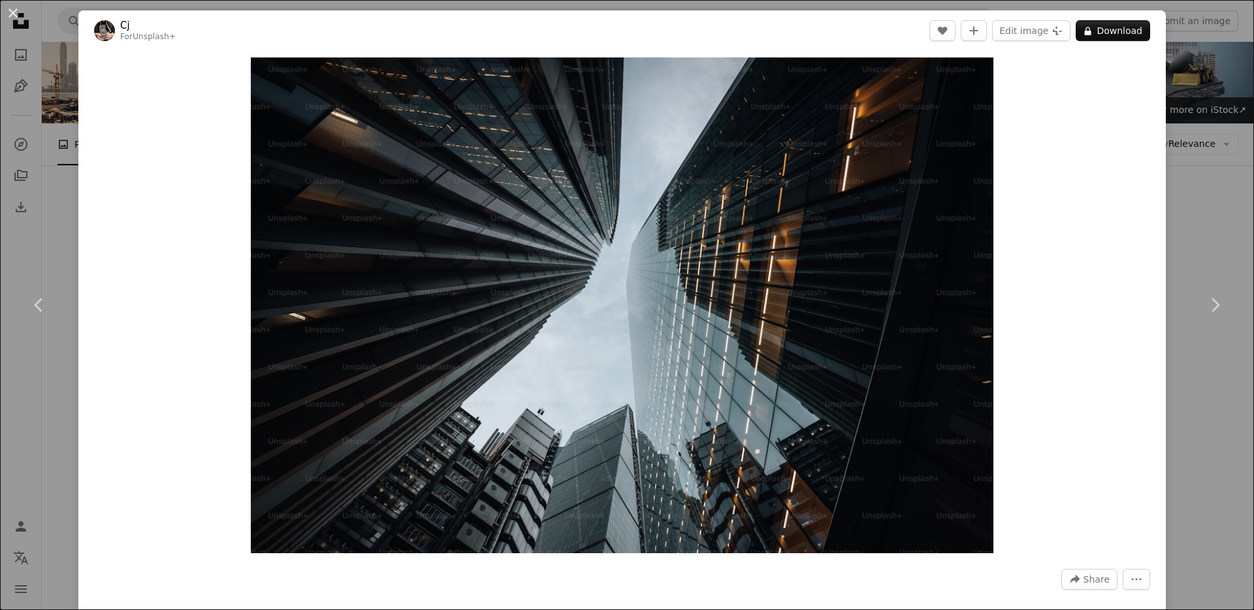
click at [1222, 175] on div "An X shape Chevron left Chevron right Cj For Unsplash+ A heart A plus sign Edit…" at bounding box center [627, 305] width 1254 height 610
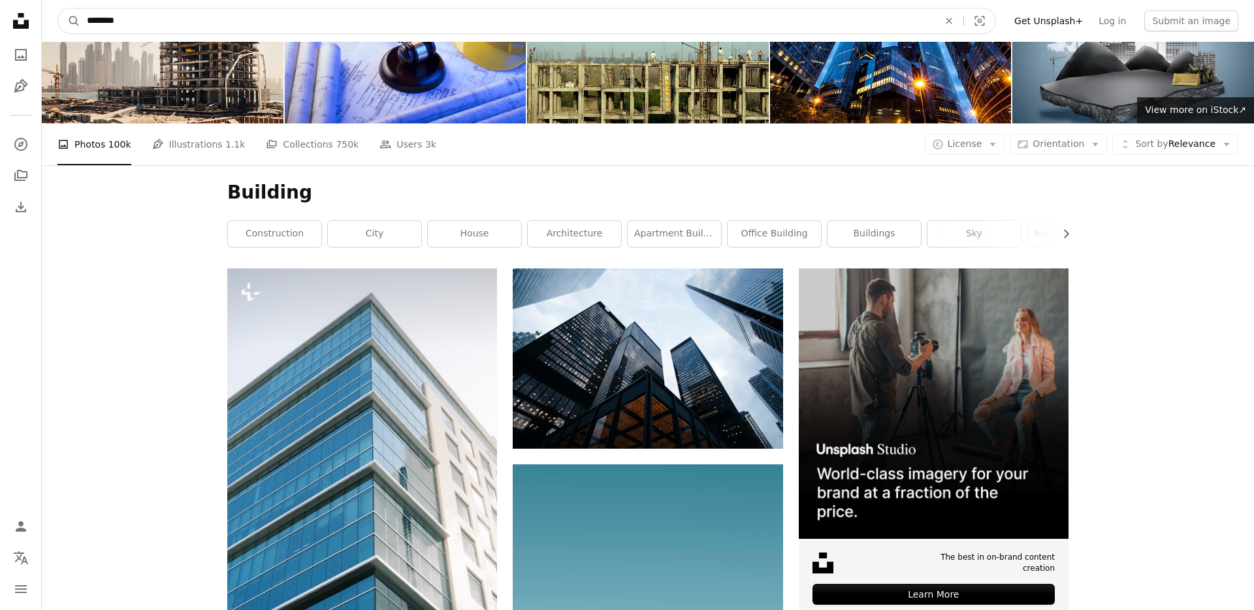
click at [225, 25] on input "********" at bounding box center [507, 20] width 854 height 25
type input "**********"
click button "A magnifying glass" at bounding box center [69, 20] width 22 height 25
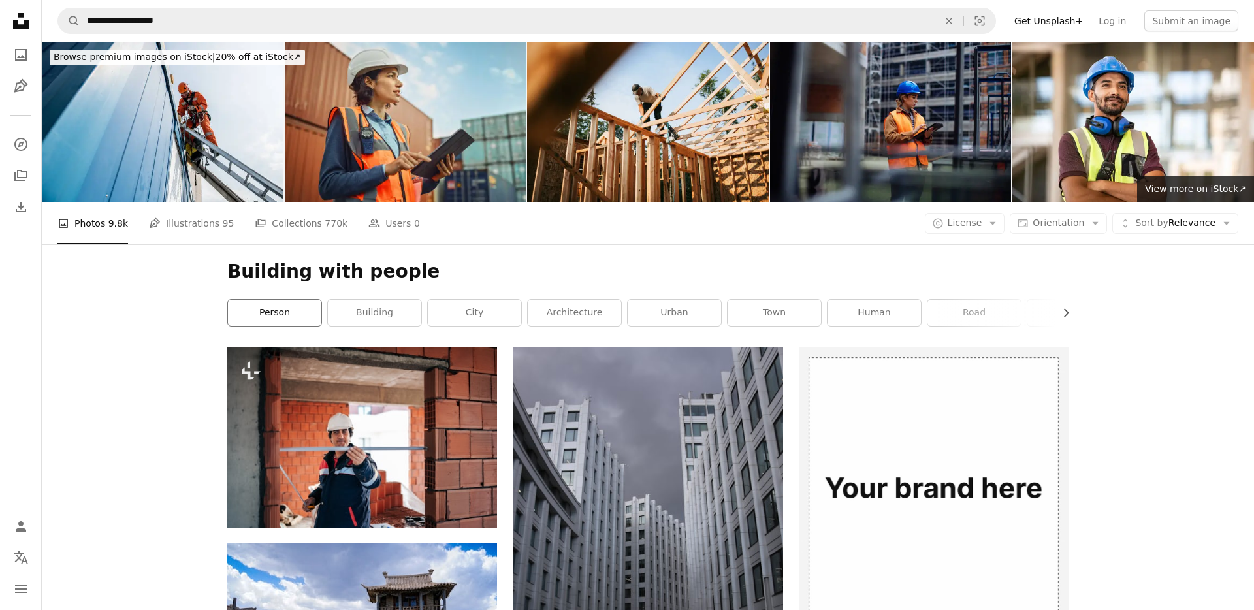
click at [248, 300] on link "person" at bounding box center [274, 313] width 93 height 26
